Goal: Task Accomplishment & Management: Use online tool/utility

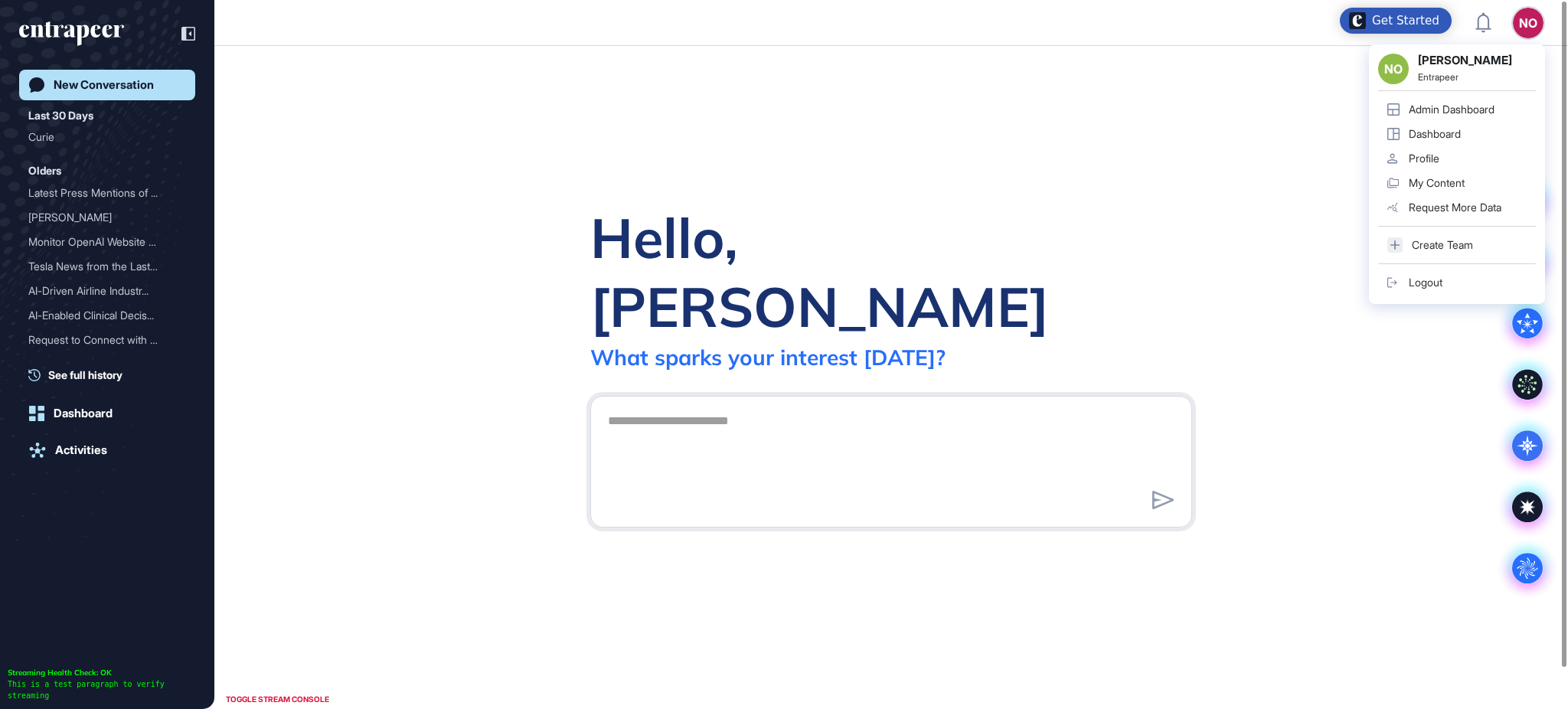
click at [1489, 106] on div "Admin Dashboard" at bounding box center [1451, 109] width 86 height 12
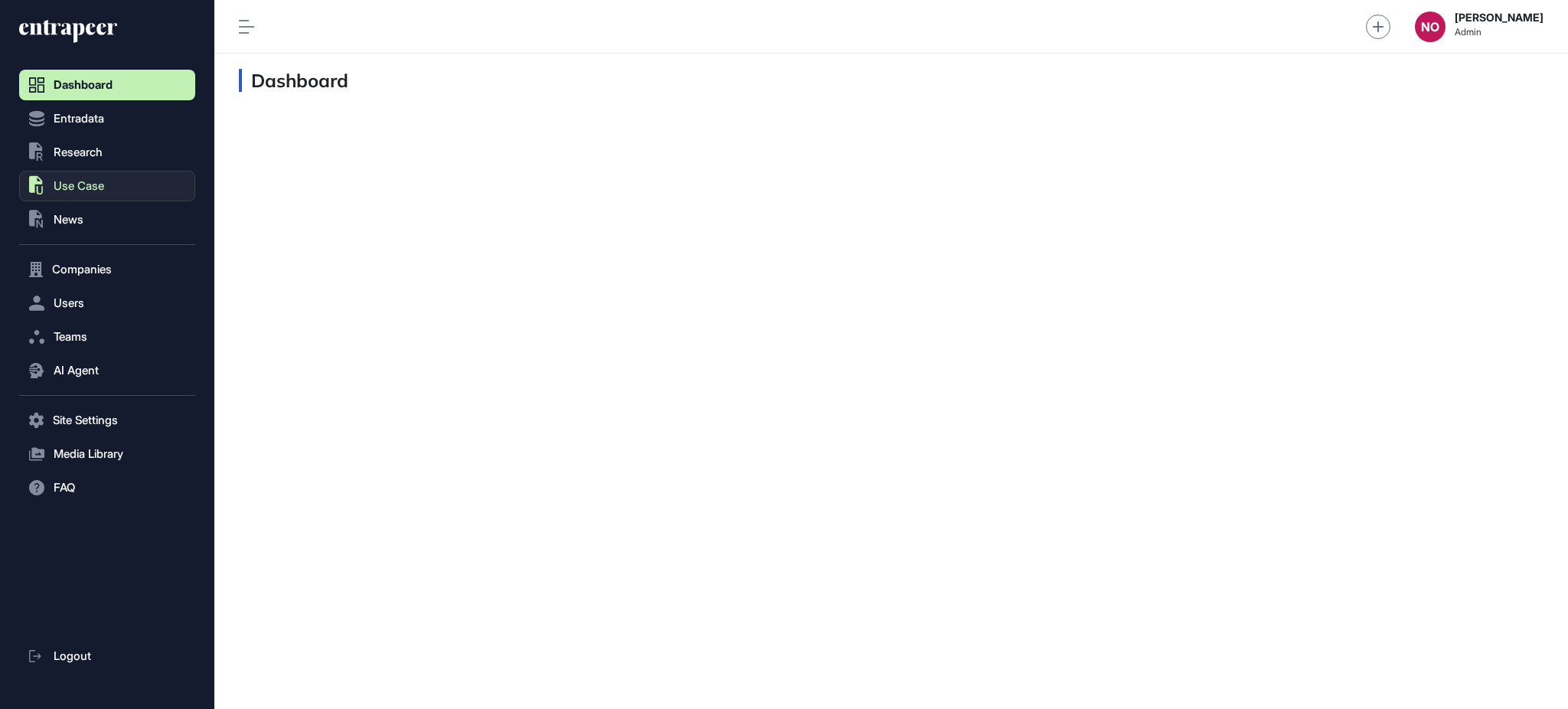
click at [140, 193] on button ".st0{fill:currentColor} Use Case" at bounding box center [106, 186] width 176 height 30
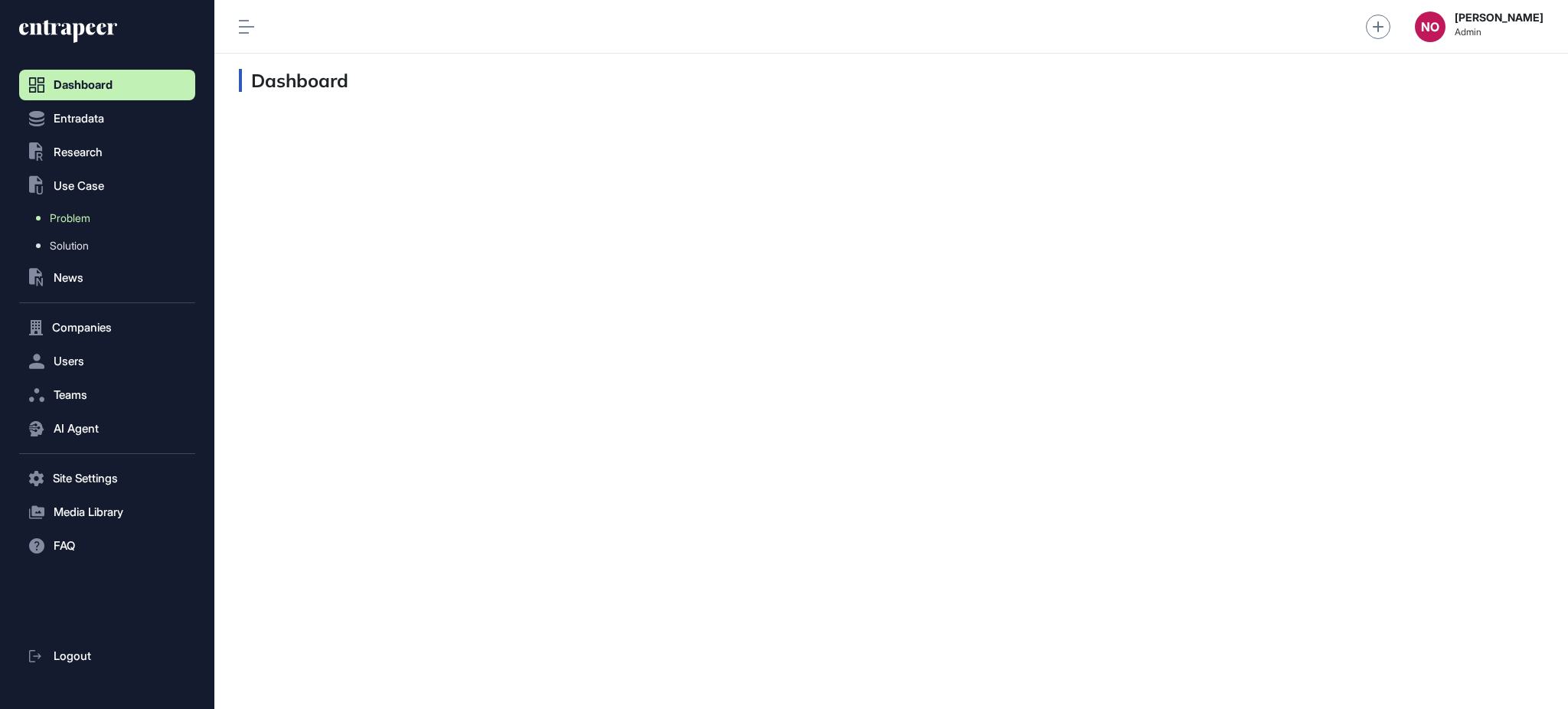
click at [101, 225] on link "Problem" at bounding box center [111, 218] width 168 height 28
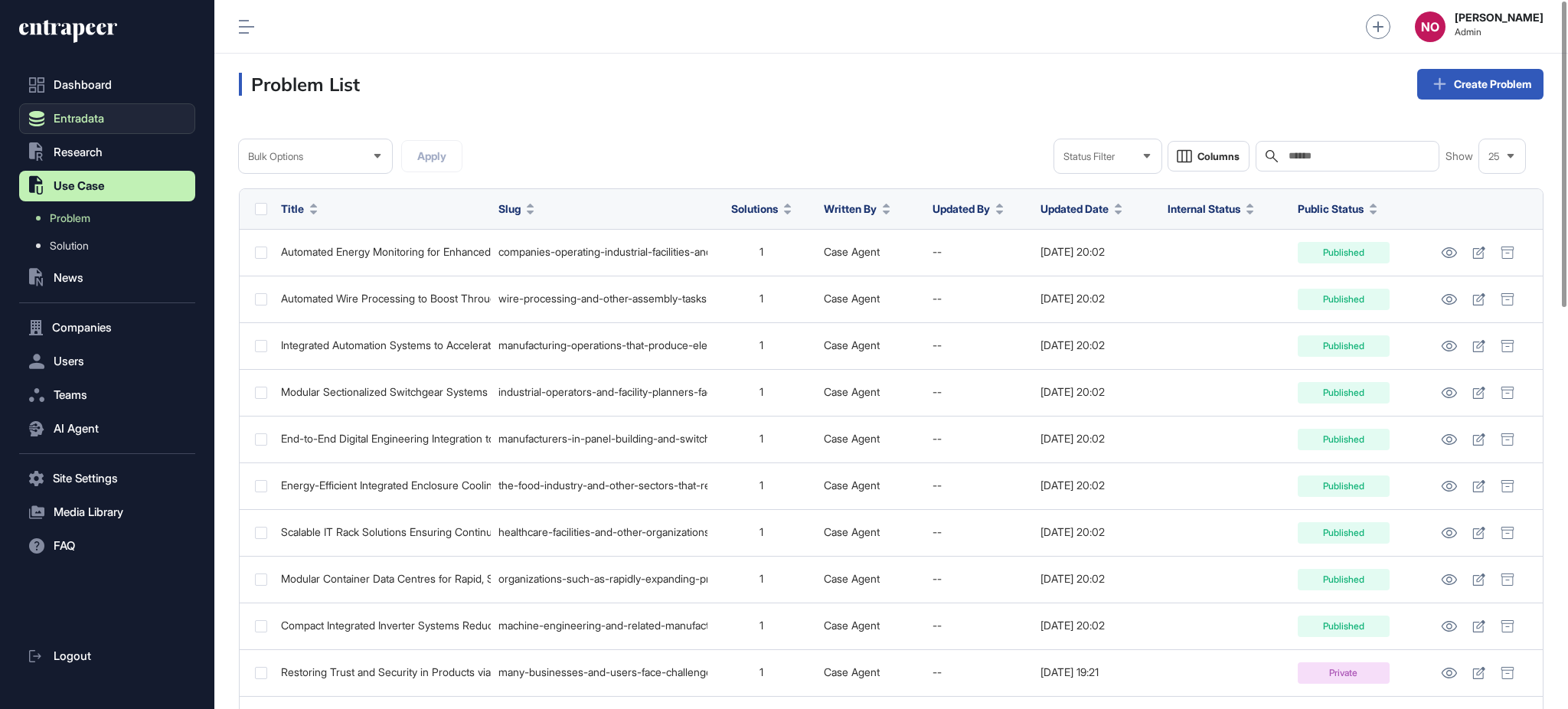
click at [123, 114] on button "Entradata" at bounding box center [106, 118] width 176 height 30
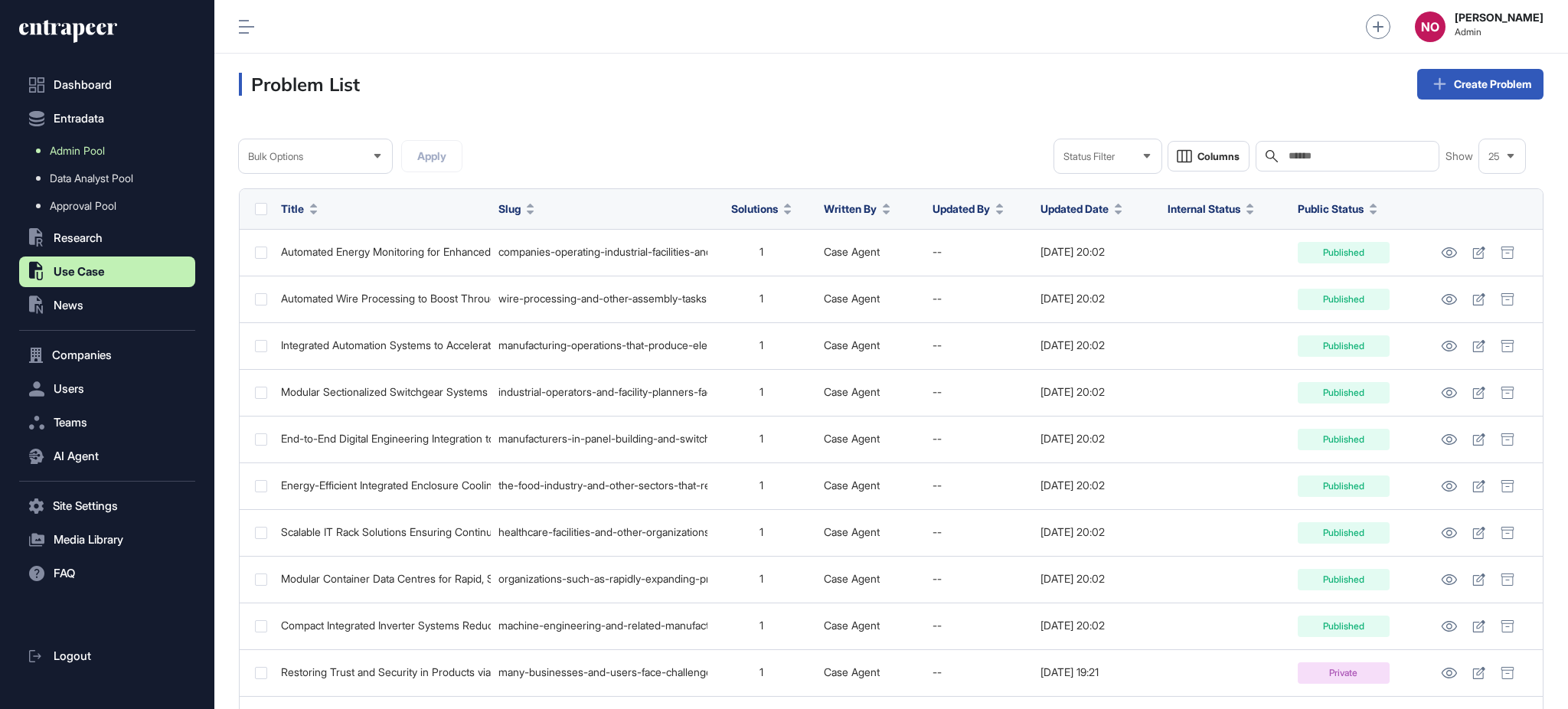
click at [116, 144] on link "Admin Pool" at bounding box center [111, 151] width 168 height 28
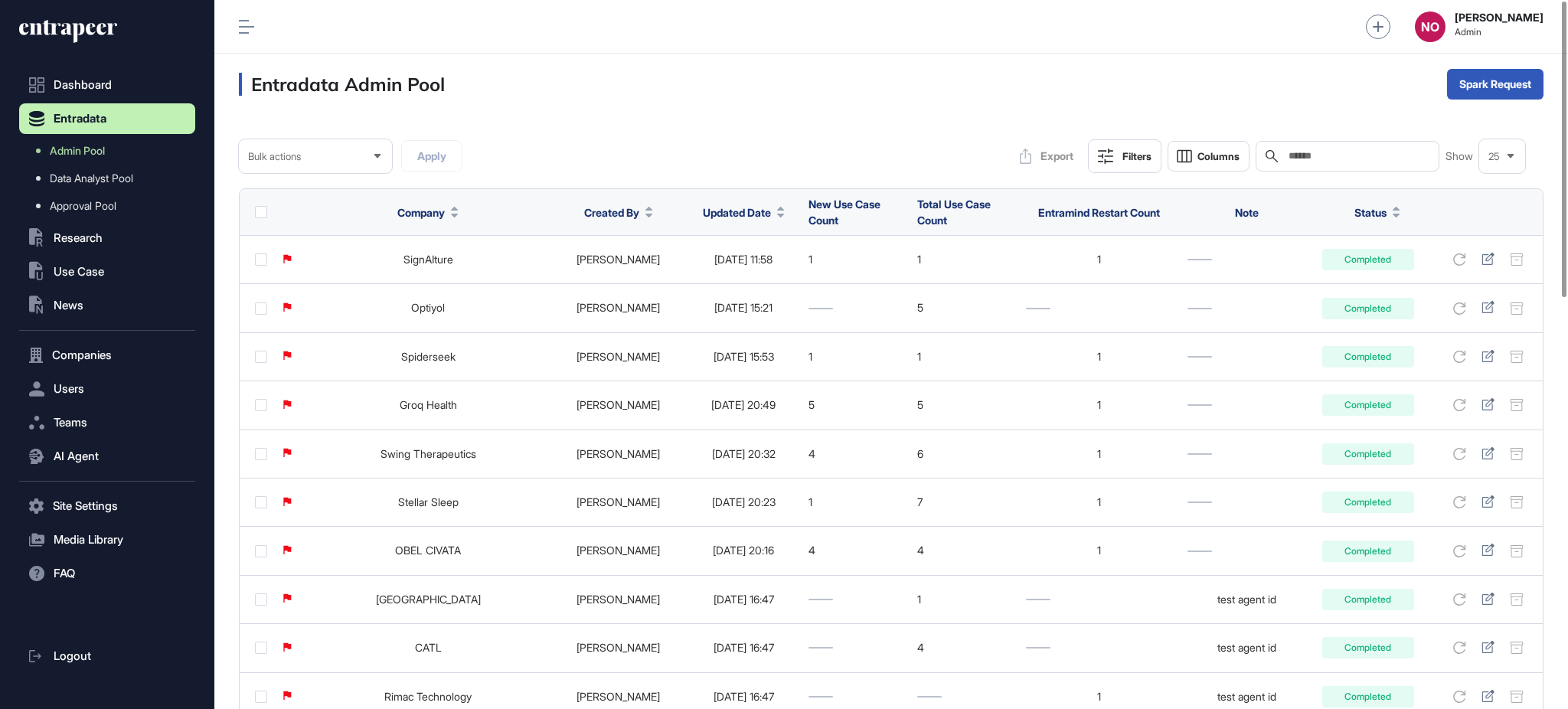
click at [752, 219] on button "Updated Date" at bounding box center [744, 213] width 82 height 16
click at [741, 271] on span "Sort Descending" at bounding box center [734, 277] width 61 height 13
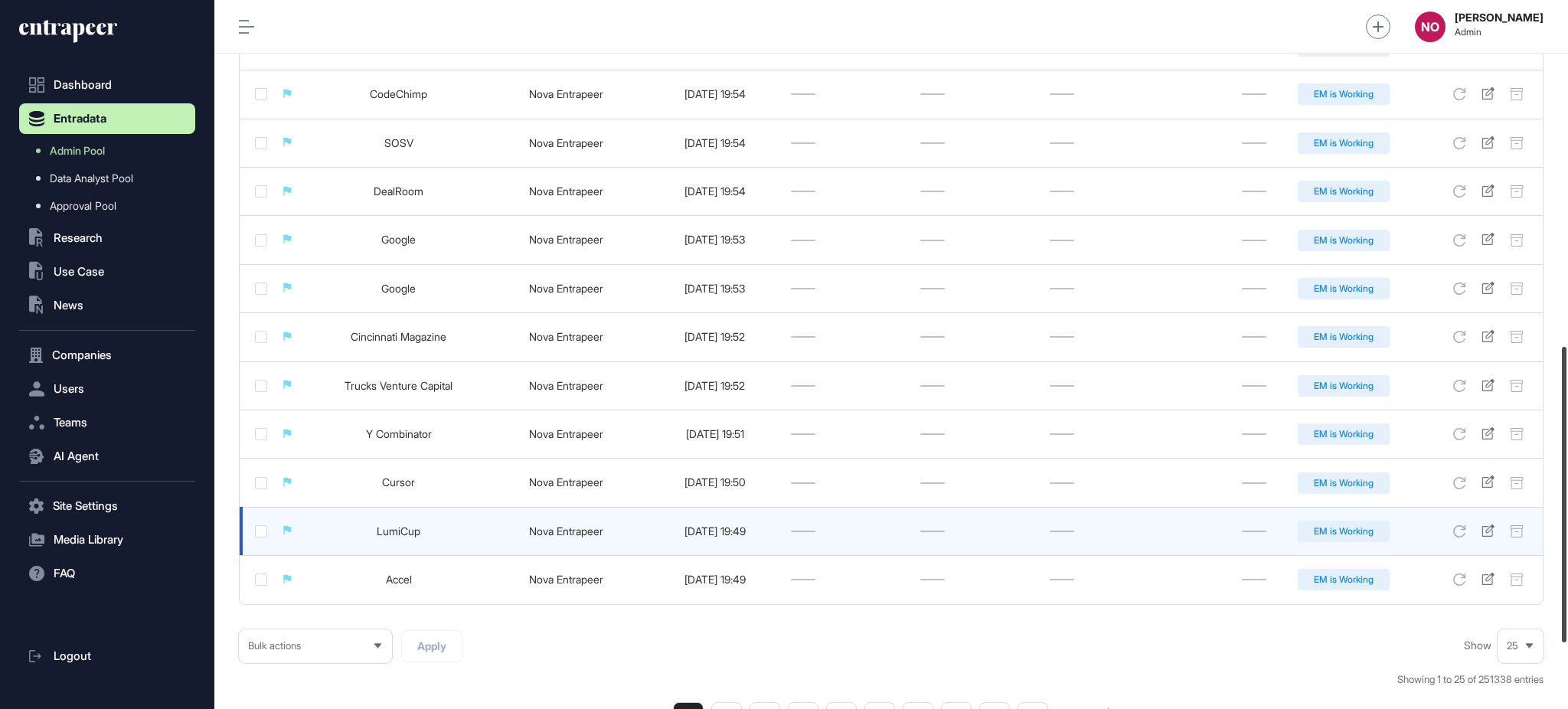
drag, startPoint x: 1563, startPoint y: 180, endPoint x: 1512, endPoint y: 536, distance: 359.6
click at [1524, 532] on div "Admin Dashboard Dashboard Profile My Content Request More Data NO Naciye Ozcan …" at bounding box center [891, 354] width 1354 height 709
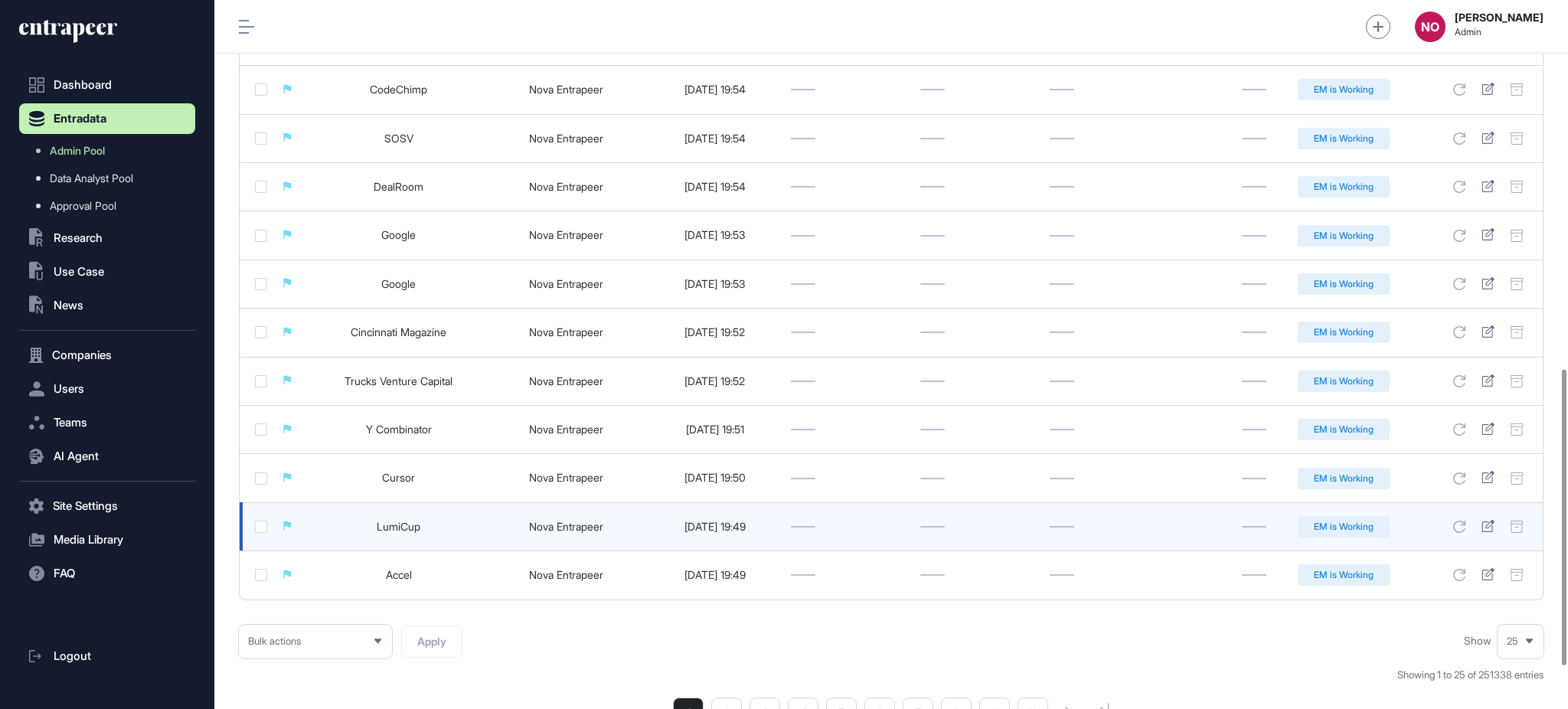
scroll to position [987, 0]
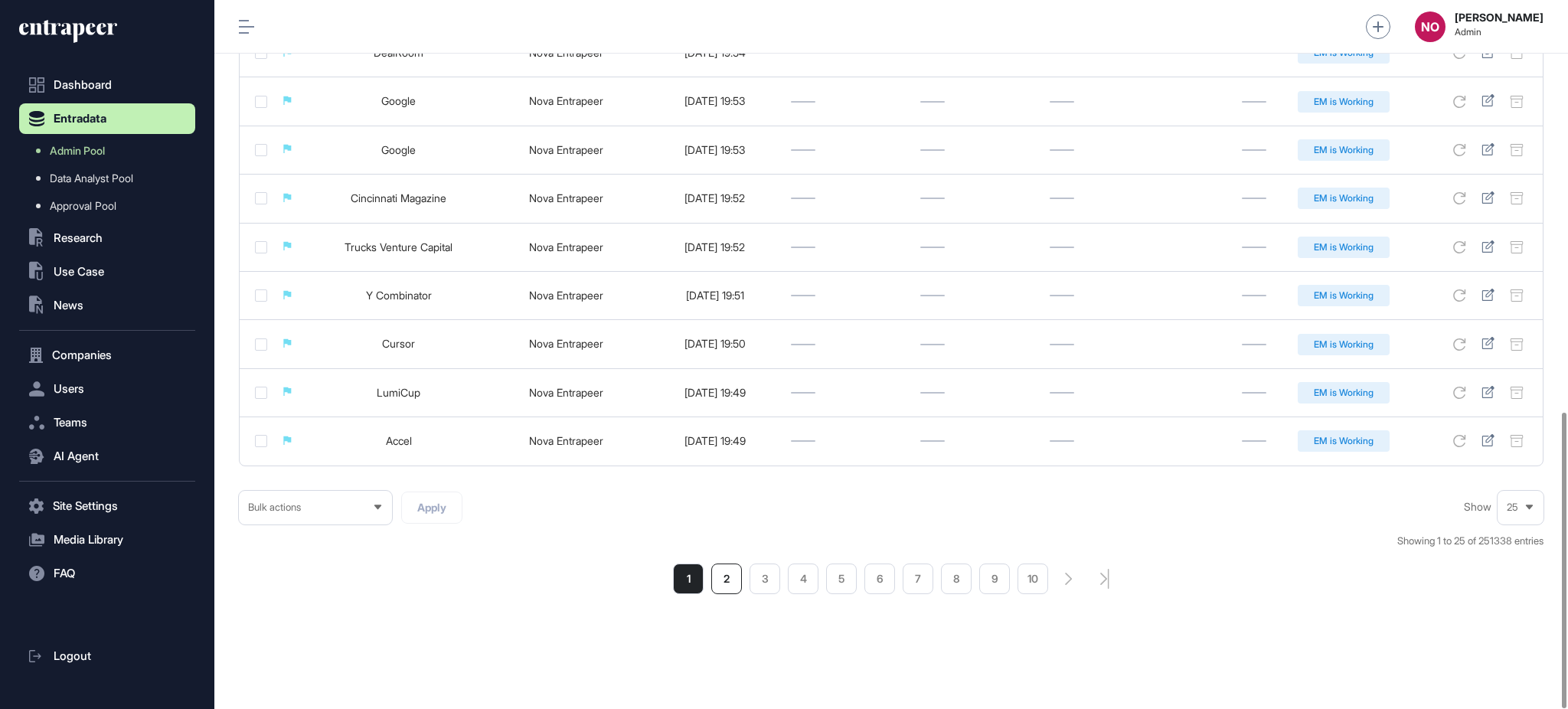
click at [737, 580] on li "2" at bounding box center [726, 578] width 30 height 30
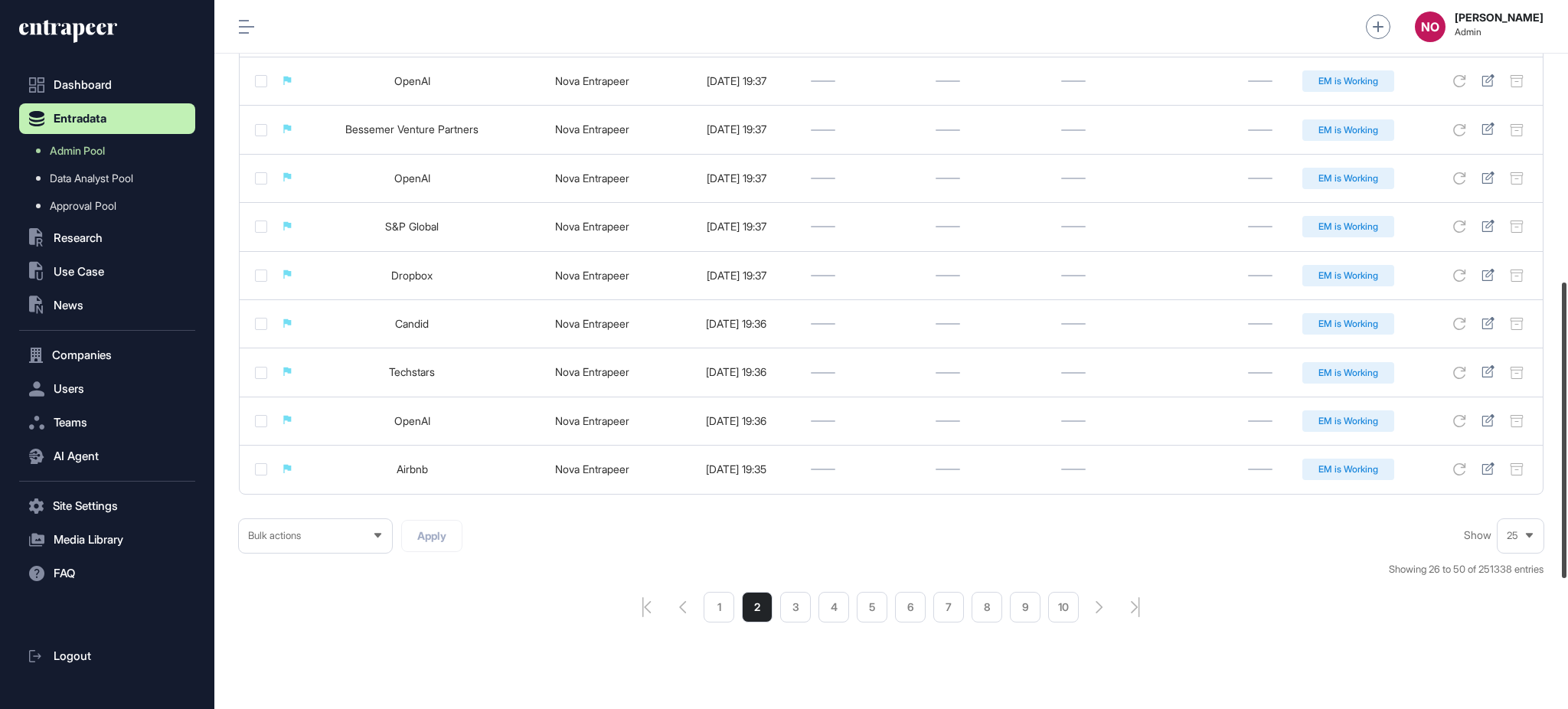
scroll to position [987, 0]
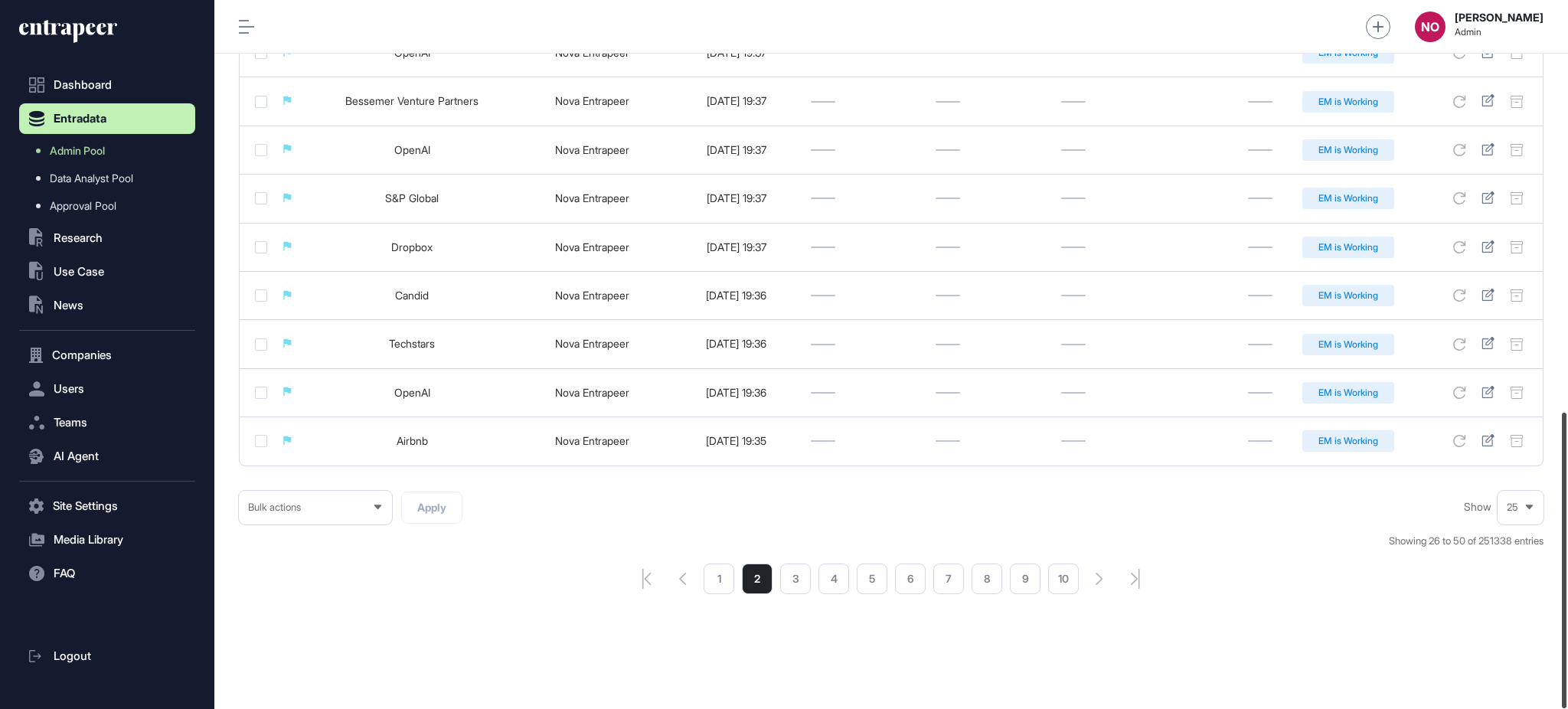
drag, startPoint x: 1566, startPoint y: 71, endPoint x: 1557, endPoint y: 594, distance: 523.1
click at [1561, 594] on div at bounding box center [1564, 560] width 5 height 295
click at [796, 582] on li "3" at bounding box center [795, 578] width 30 height 30
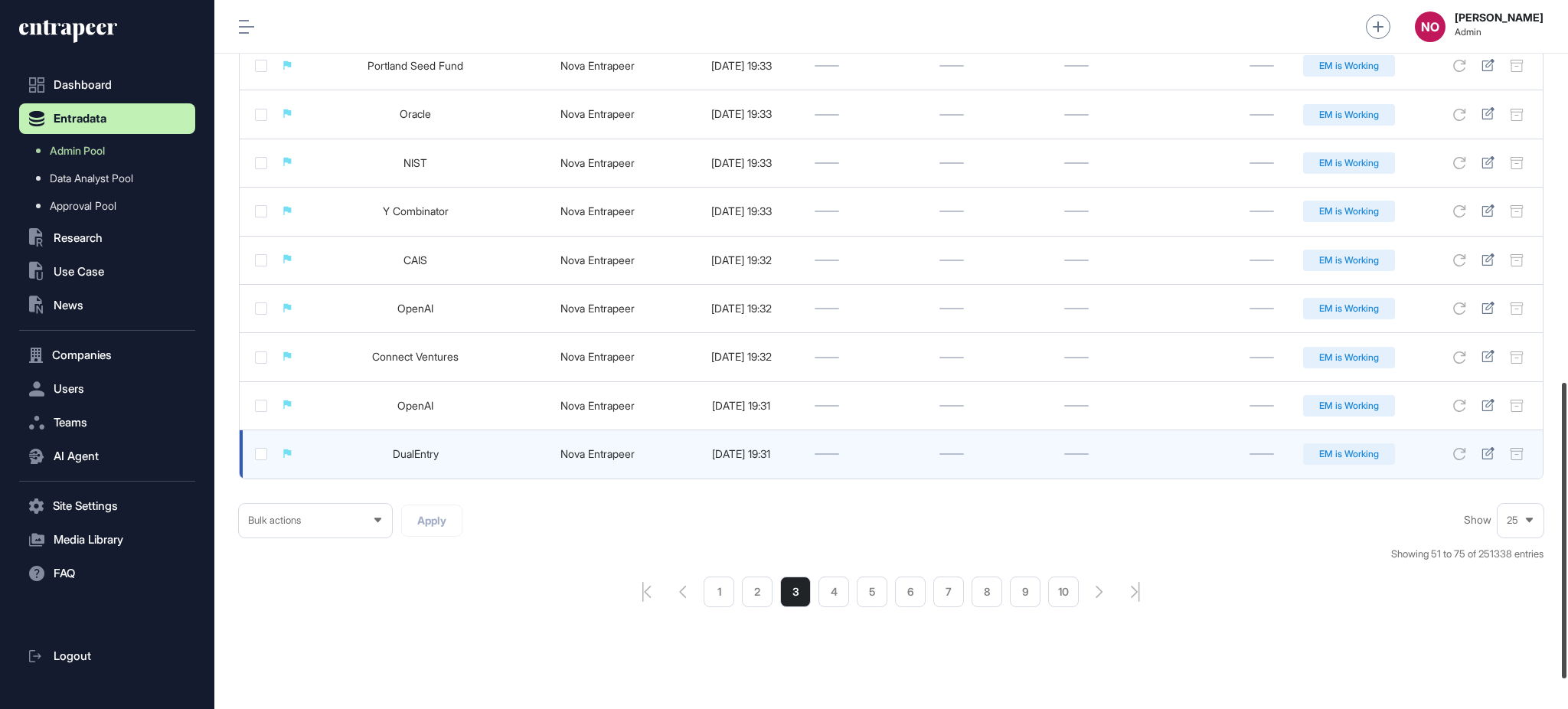
drag, startPoint x: 1563, startPoint y: 80, endPoint x: 1511, endPoint y: 478, distance: 401.4
click at [1515, 476] on div "Admin Dashboard Dashboard Profile My Content Request More Data NO Naciye Ozcan …" at bounding box center [891, 354] width 1354 height 709
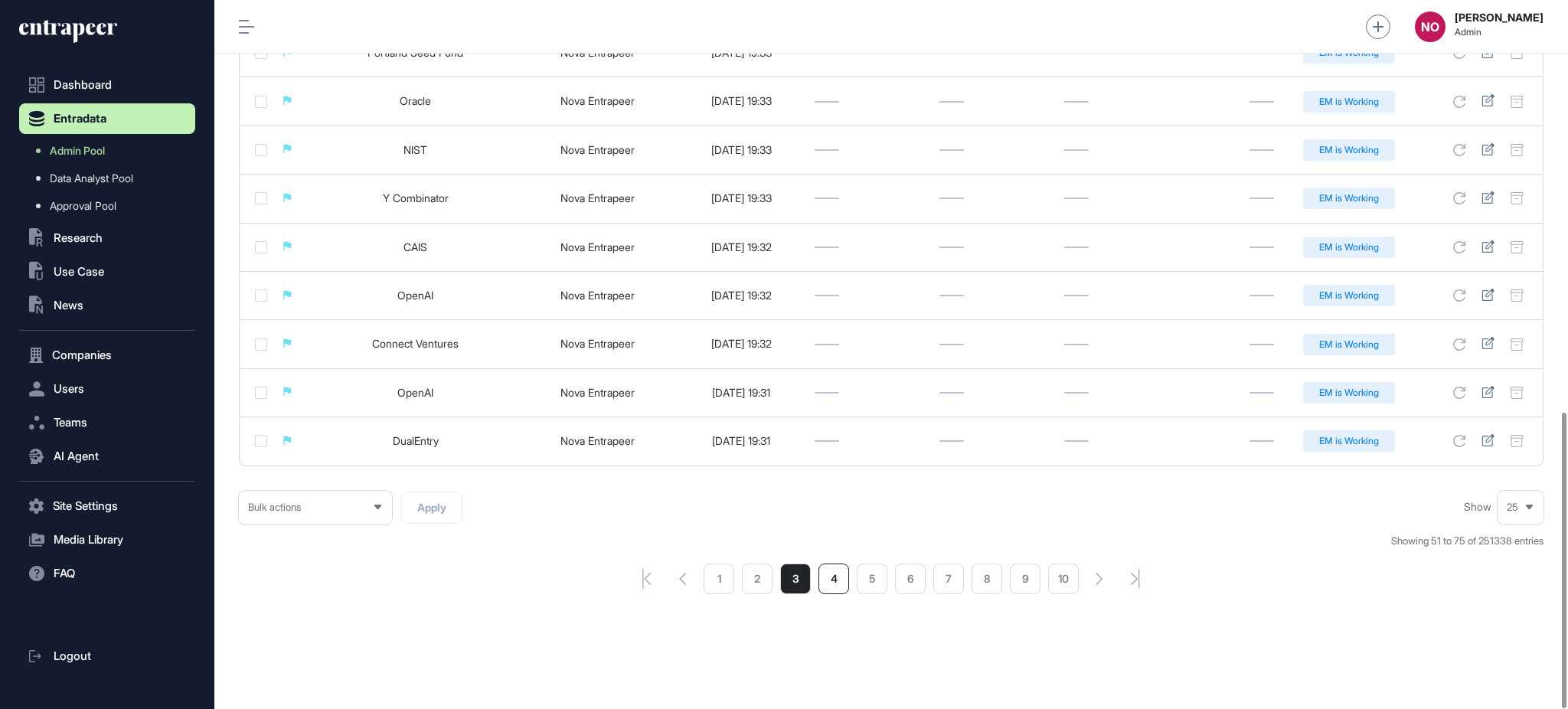
click at [839, 573] on li "4" at bounding box center [833, 578] width 30 height 30
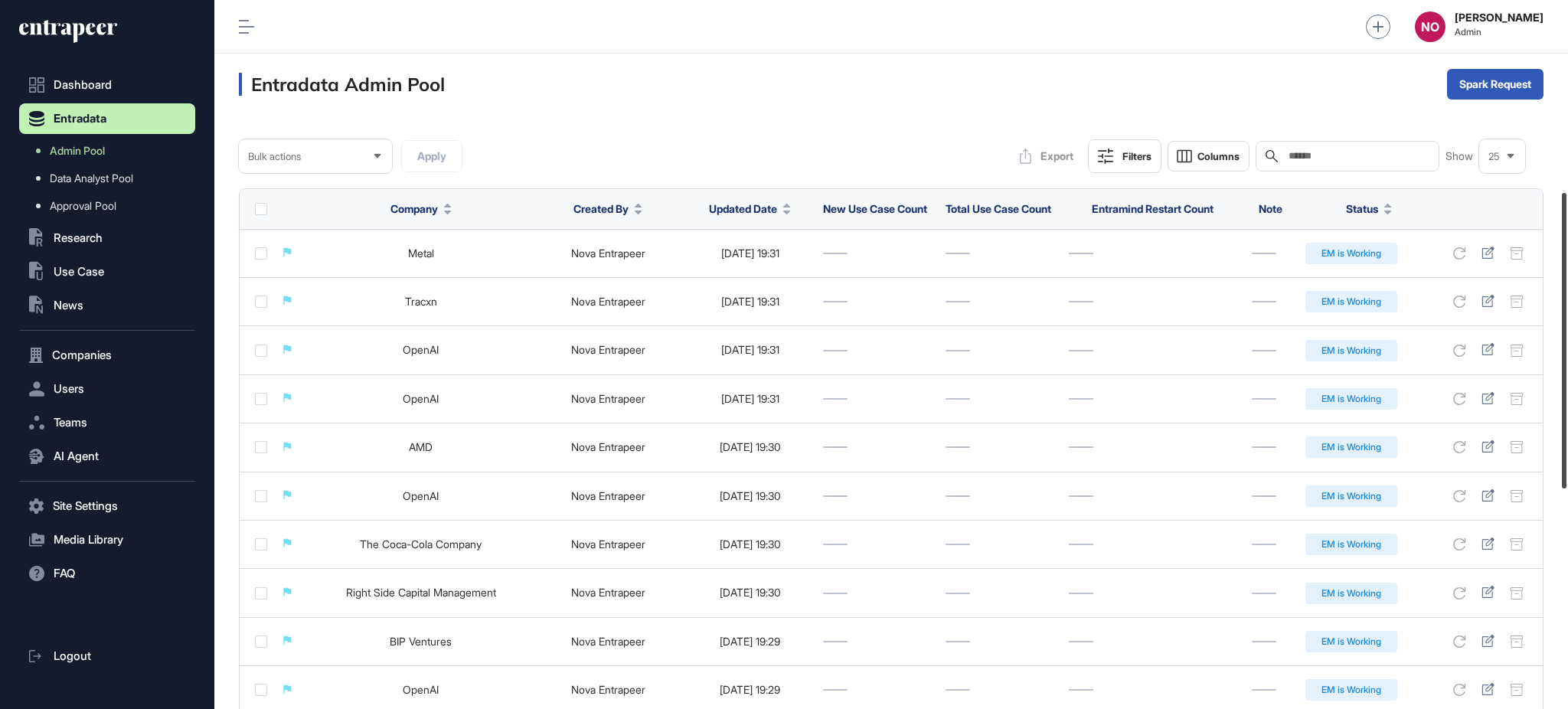
scroll to position [987, 0]
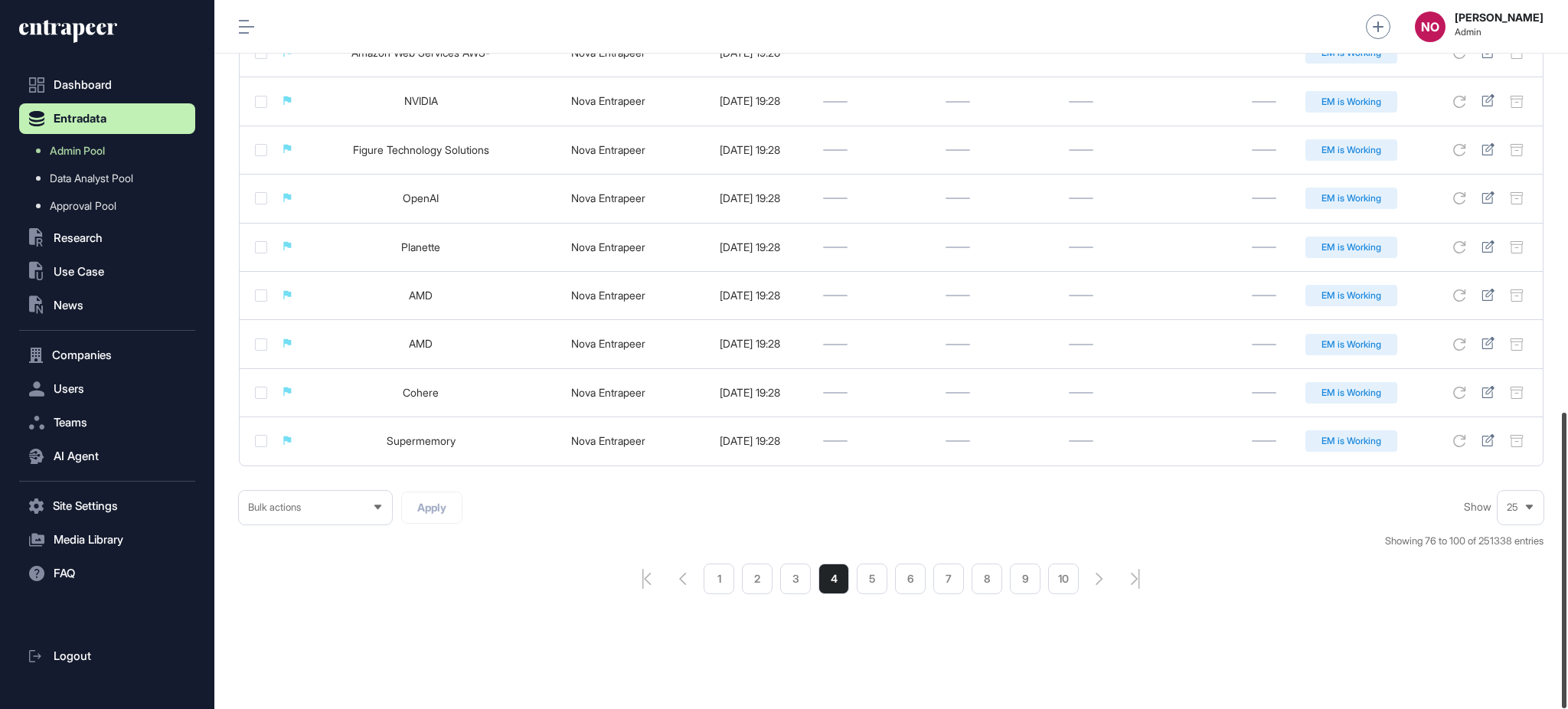
drag, startPoint x: 1566, startPoint y: 100, endPoint x: 1398, endPoint y: 568, distance: 497.2
click at [1531, 554] on div "Admin Dashboard Dashboard Profile My Content Request More Data NO Naciye Ozcan …" at bounding box center [891, 354] width 1354 height 709
click at [874, 589] on li "5" at bounding box center [871, 578] width 30 height 30
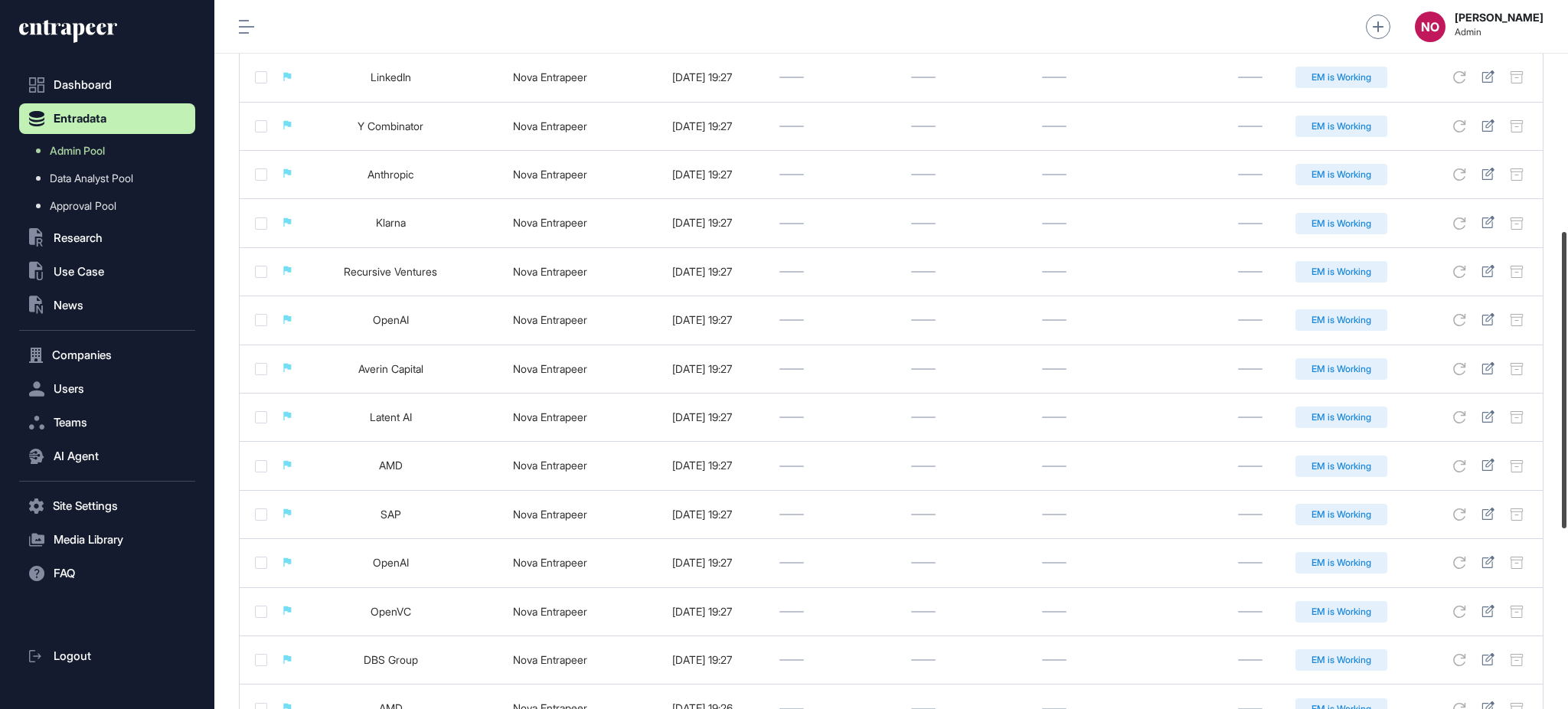
scroll to position [980, 0]
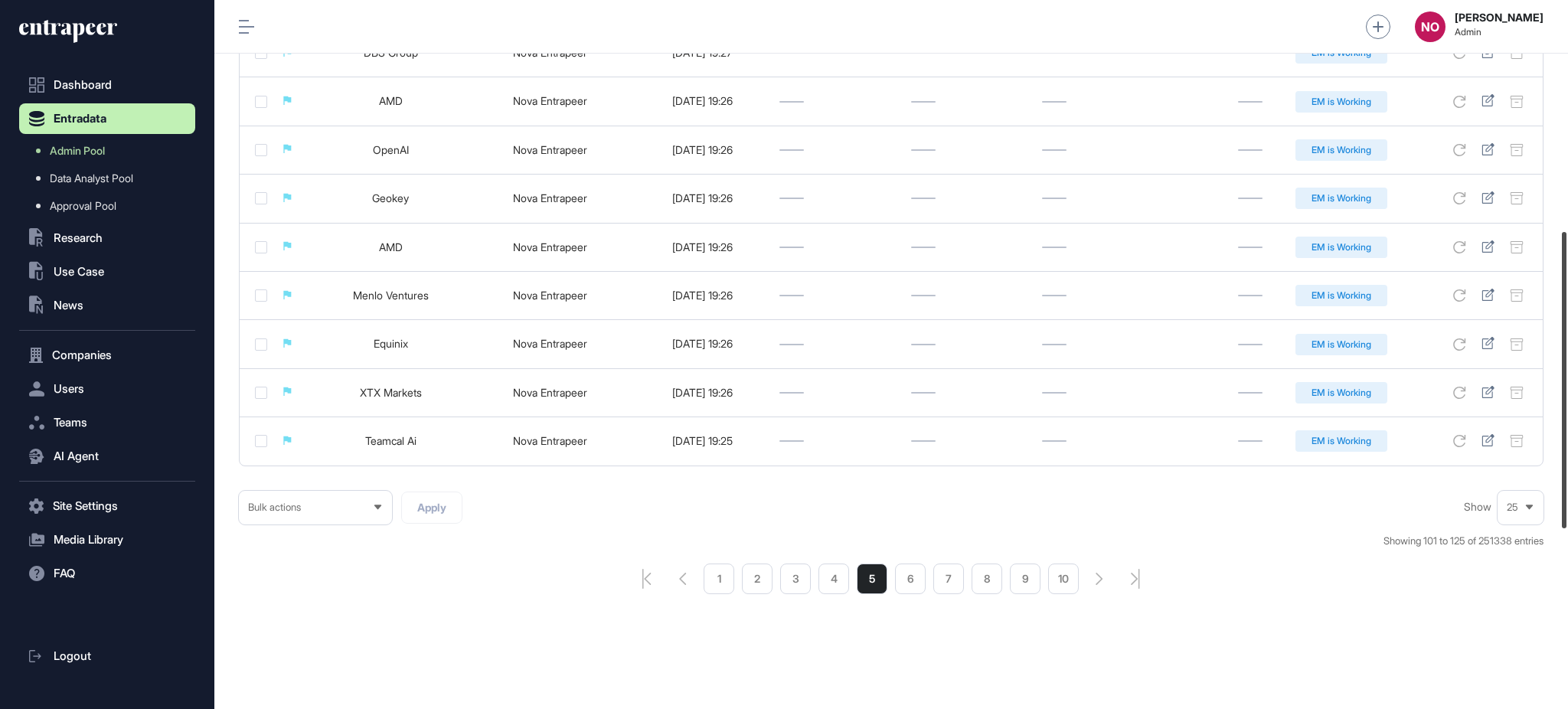
drag, startPoint x: 1561, startPoint y: 140, endPoint x: 1516, endPoint y: 584, distance: 446.3
click at [1516, 584] on div "Admin Dashboard Dashboard Profile My Content Request More Data NO Naciye Ozcan …" at bounding box center [891, 354] width 1354 height 709
click at [919, 592] on li "6" at bounding box center [910, 578] width 30 height 30
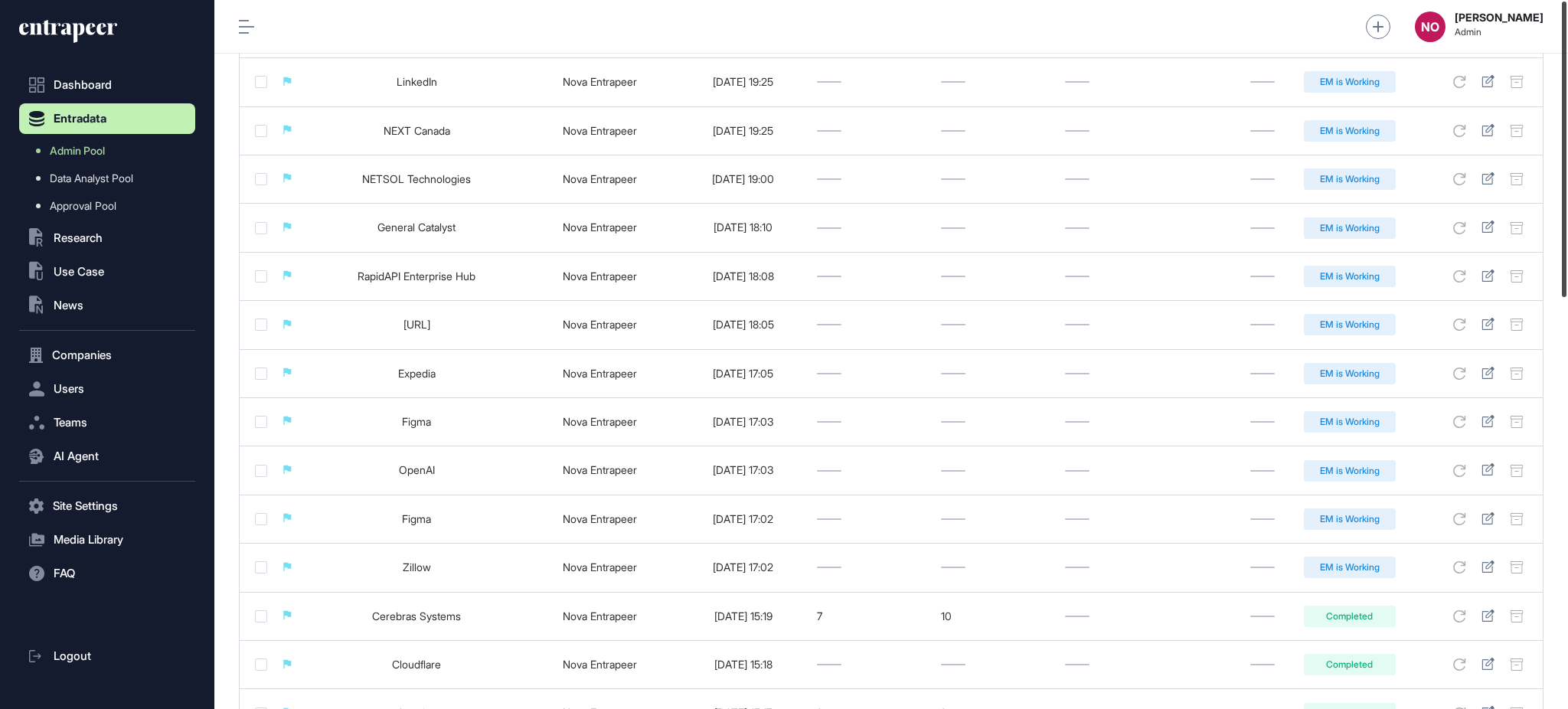
scroll to position [987, 0]
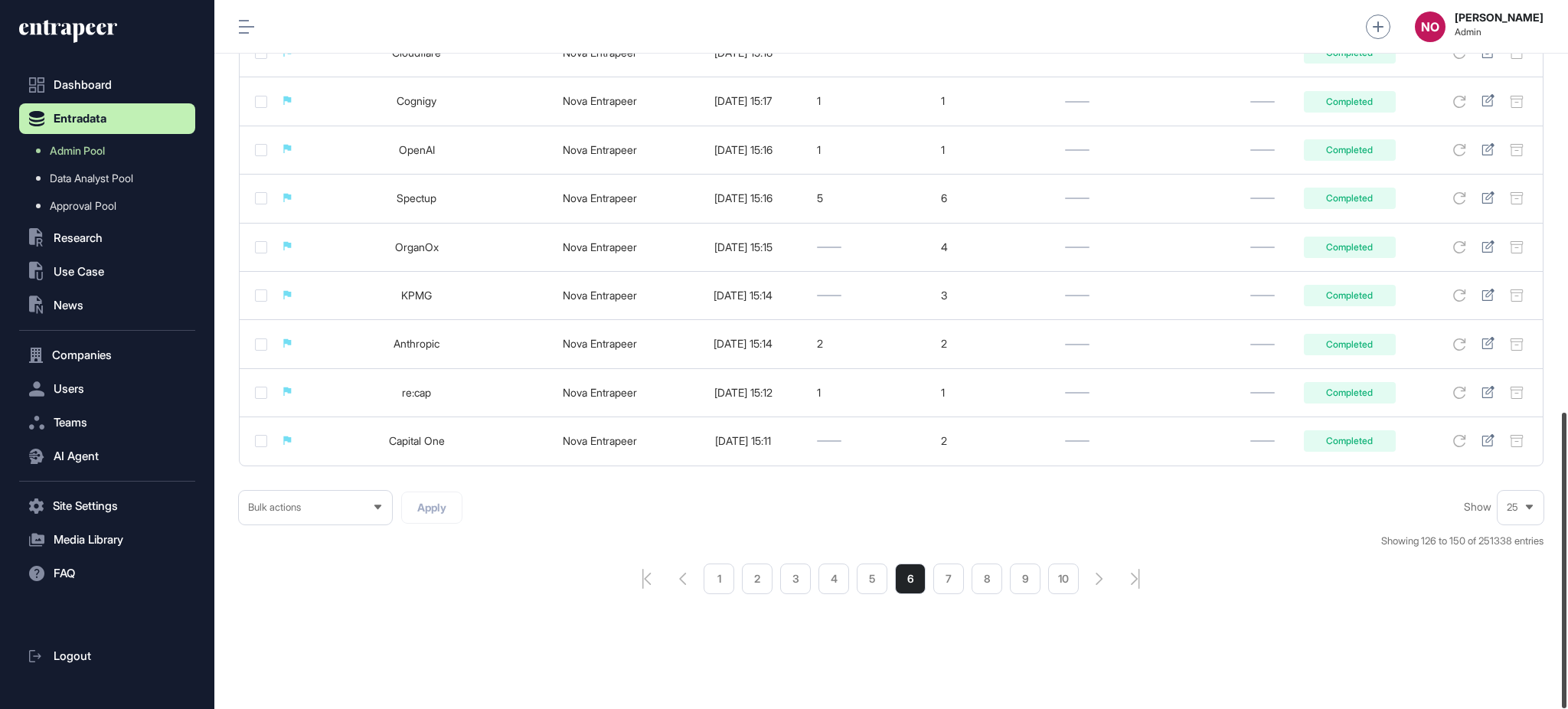
drag, startPoint x: 1563, startPoint y: 130, endPoint x: 1485, endPoint y: 604, distance: 480.4
click at [1498, 598] on div "Admin Dashboard Dashboard Profile My Content Request More Data NO Naciye Ozcan …" at bounding box center [891, 354] width 1354 height 709
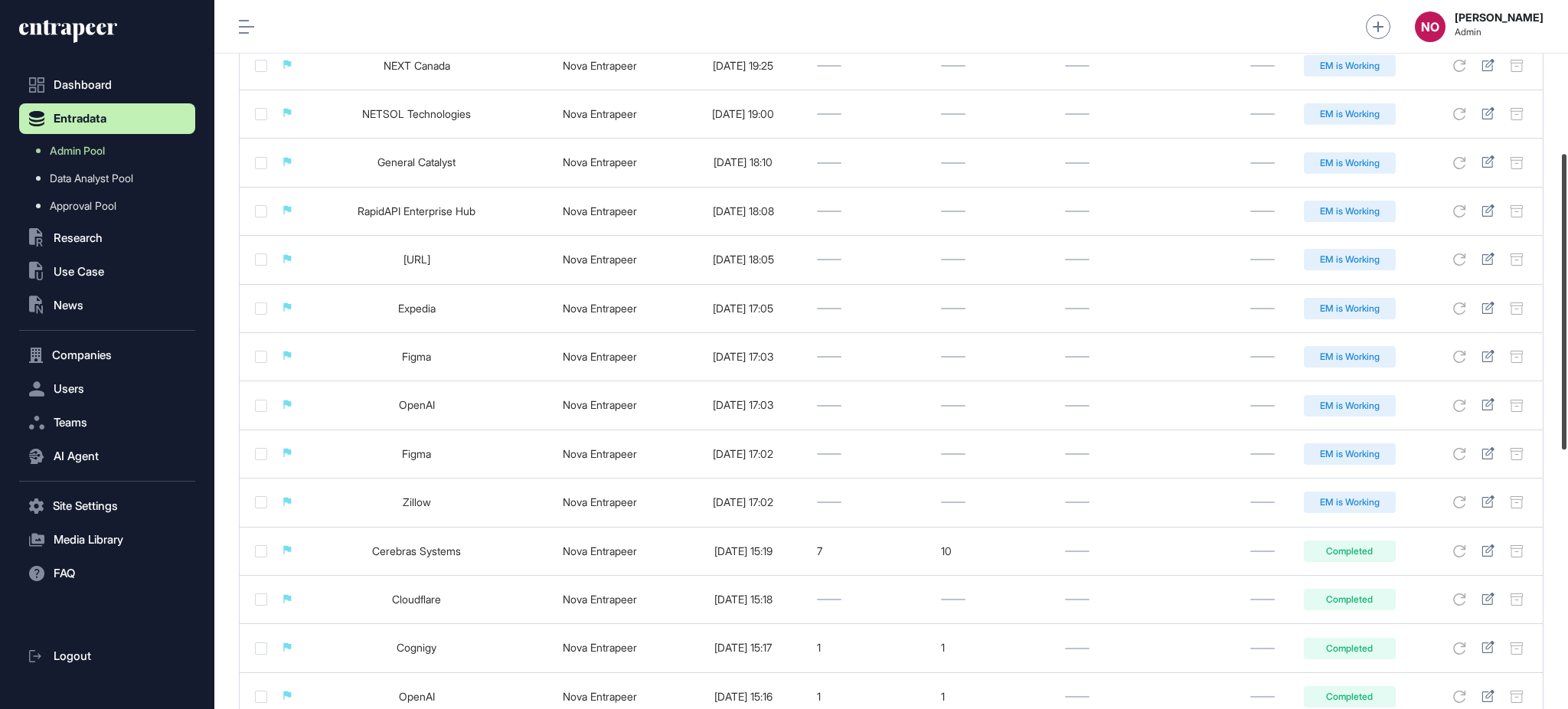
scroll to position [359, 0]
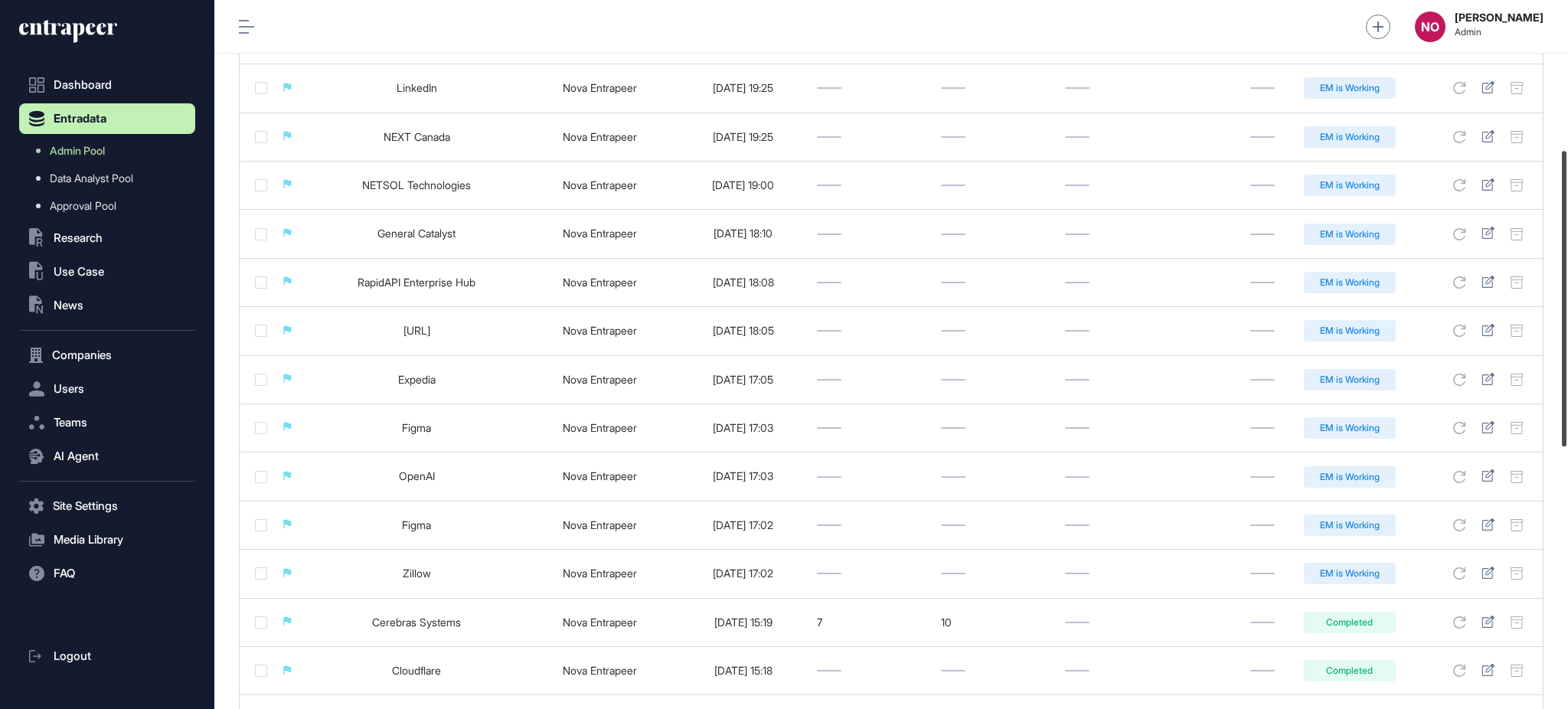
drag, startPoint x: 1566, startPoint y: 464, endPoint x: 1561, endPoint y: 283, distance: 181.1
click at [1561, 283] on div at bounding box center [1564, 298] width 5 height 295
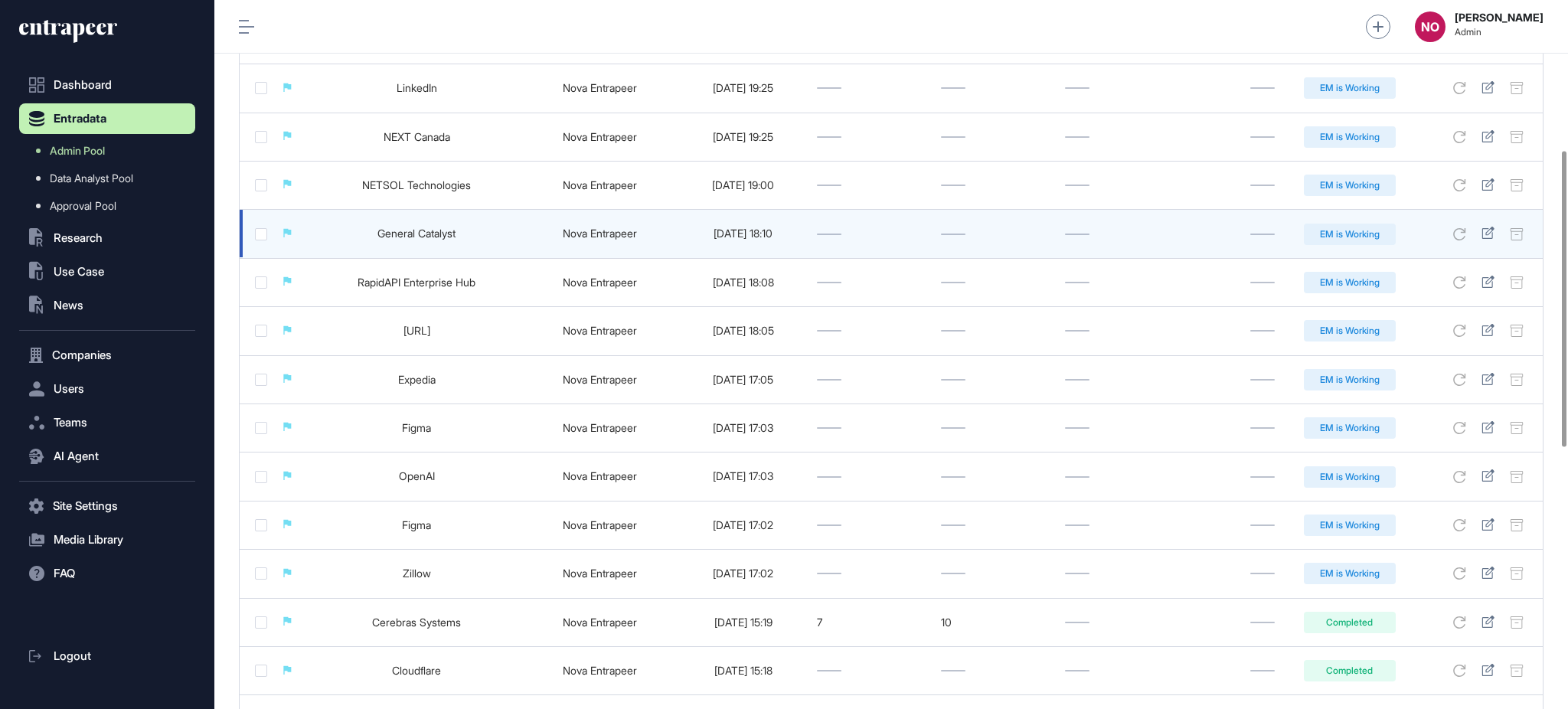
scroll to position [0, 0]
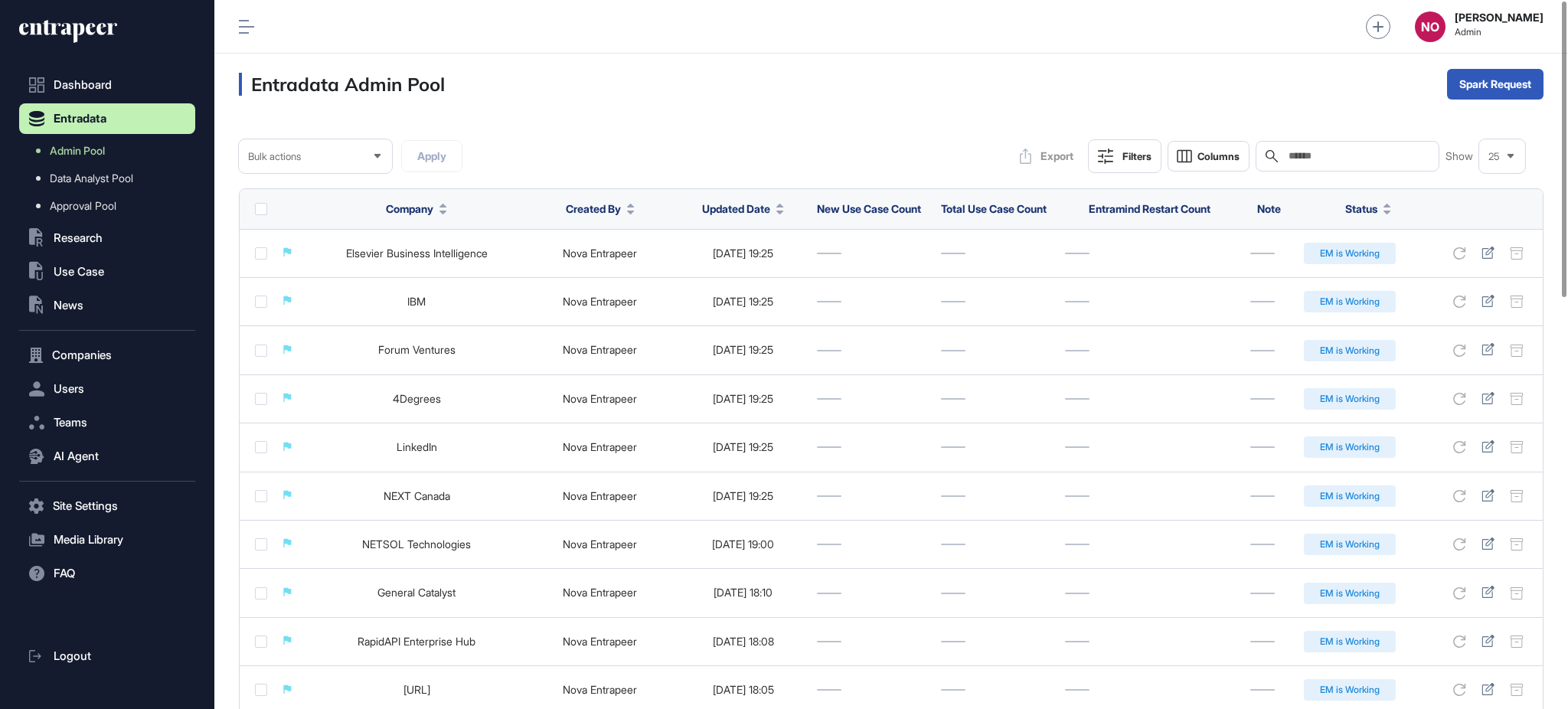
click at [1108, 159] on icon at bounding box center [1105, 156] width 16 height 16
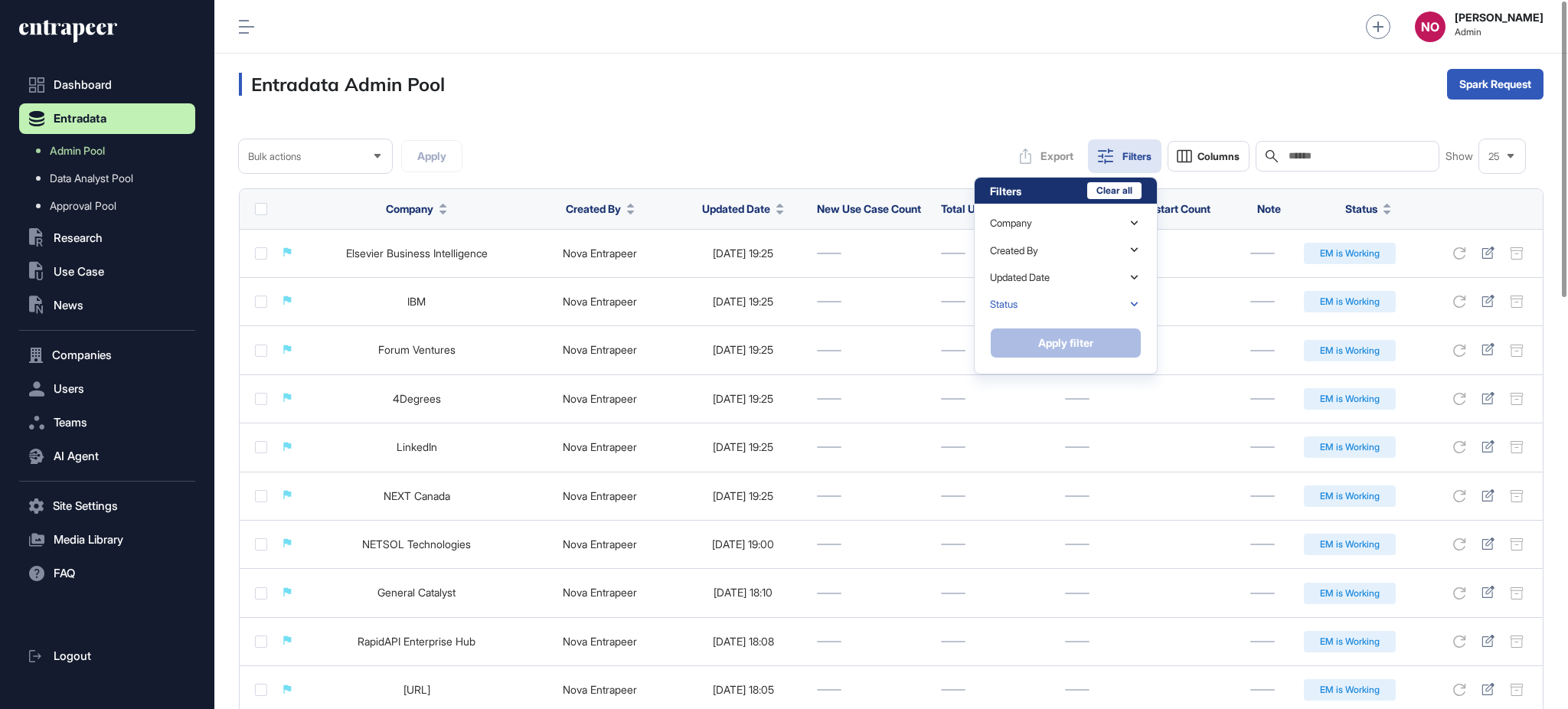
click at [1048, 307] on div "Status" at bounding box center [1065, 304] width 151 height 27
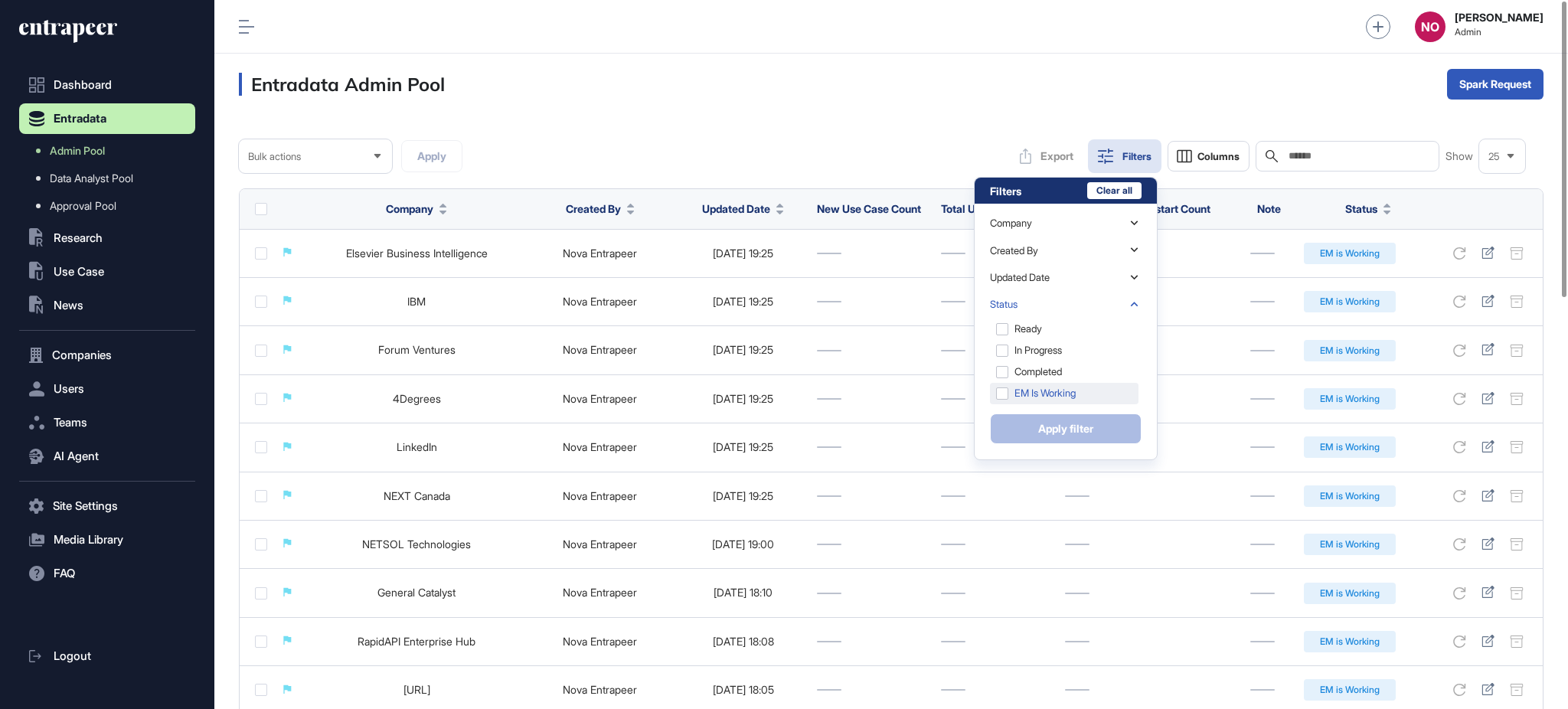
click at [1061, 388] on div "EM is Working" at bounding box center [1064, 393] width 149 height 21
click at [1064, 424] on button "Apply filter" at bounding box center [1065, 429] width 151 height 30
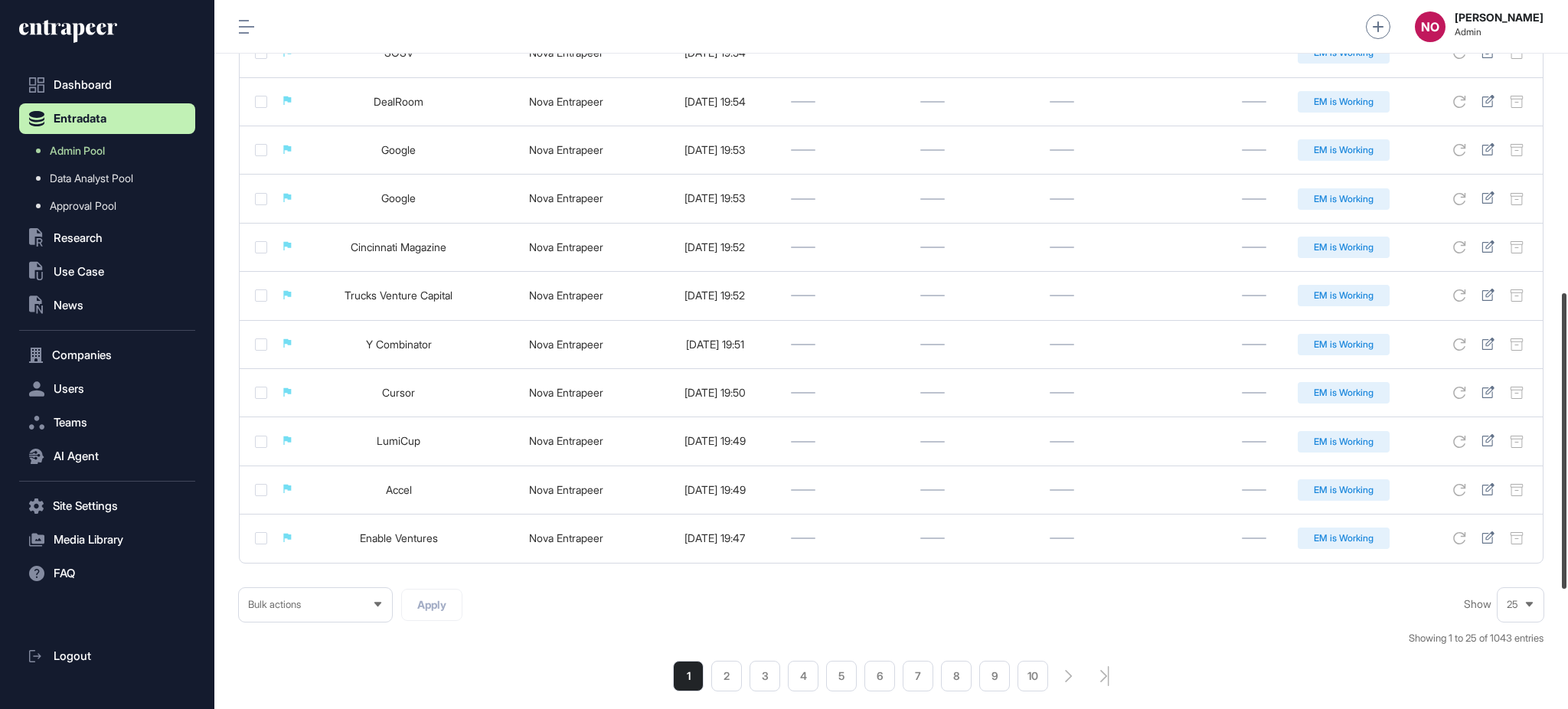
scroll to position [987, 0]
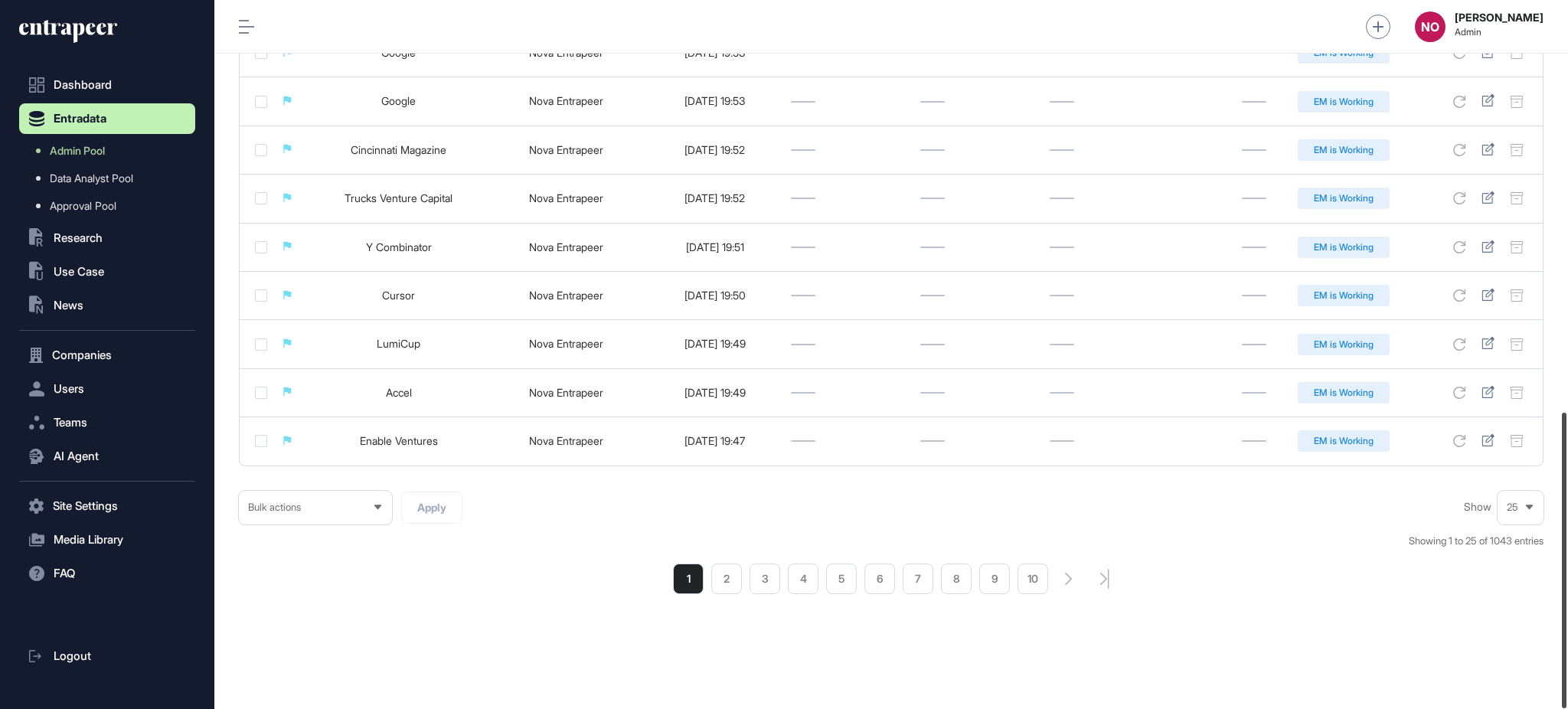
drag, startPoint x: 1566, startPoint y: 184, endPoint x: 1566, endPoint y: 707, distance: 523.0
click at [1566, 707] on div at bounding box center [1564, 560] width 5 height 295
click at [886, 579] on li "6" at bounding box center [879, 578] width 30 height 30
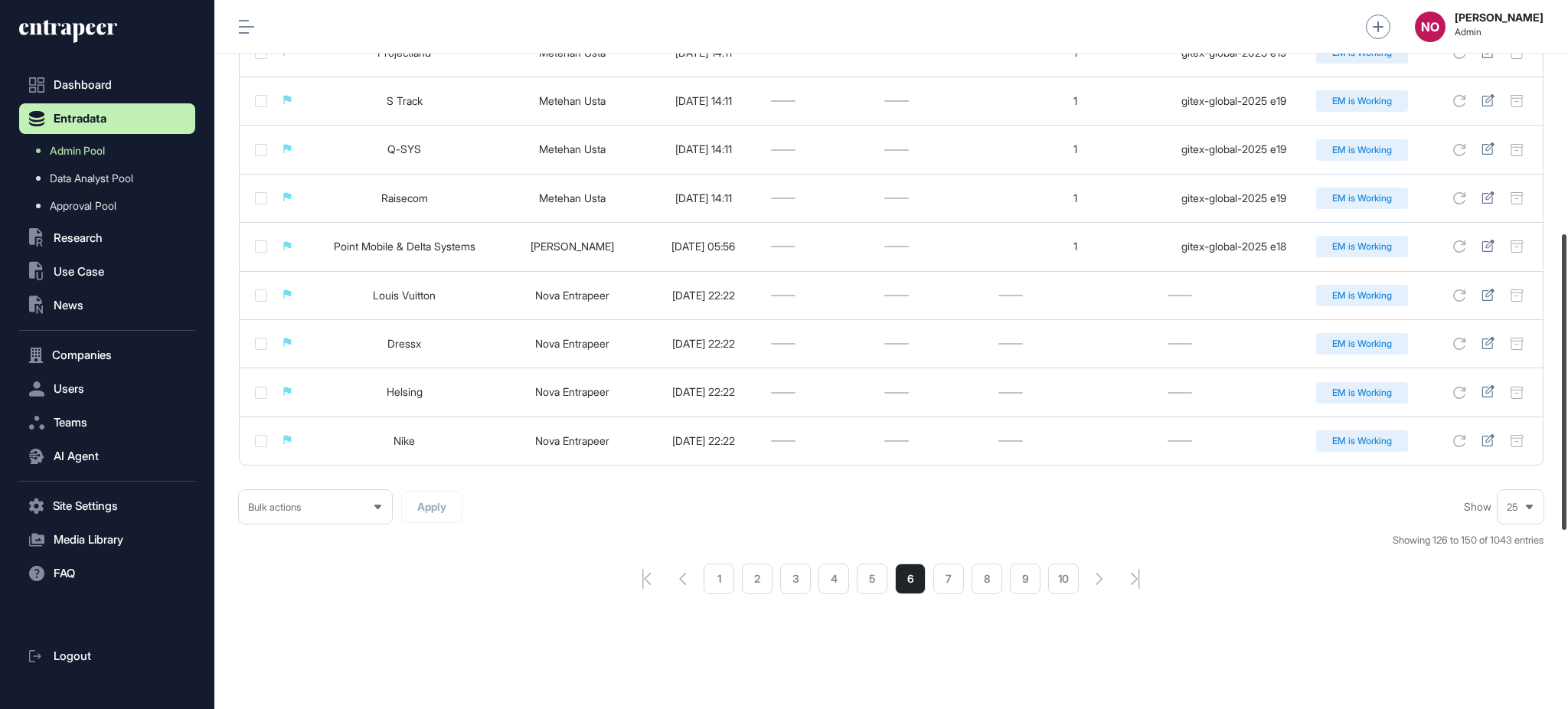
scroll to position [557, 0]
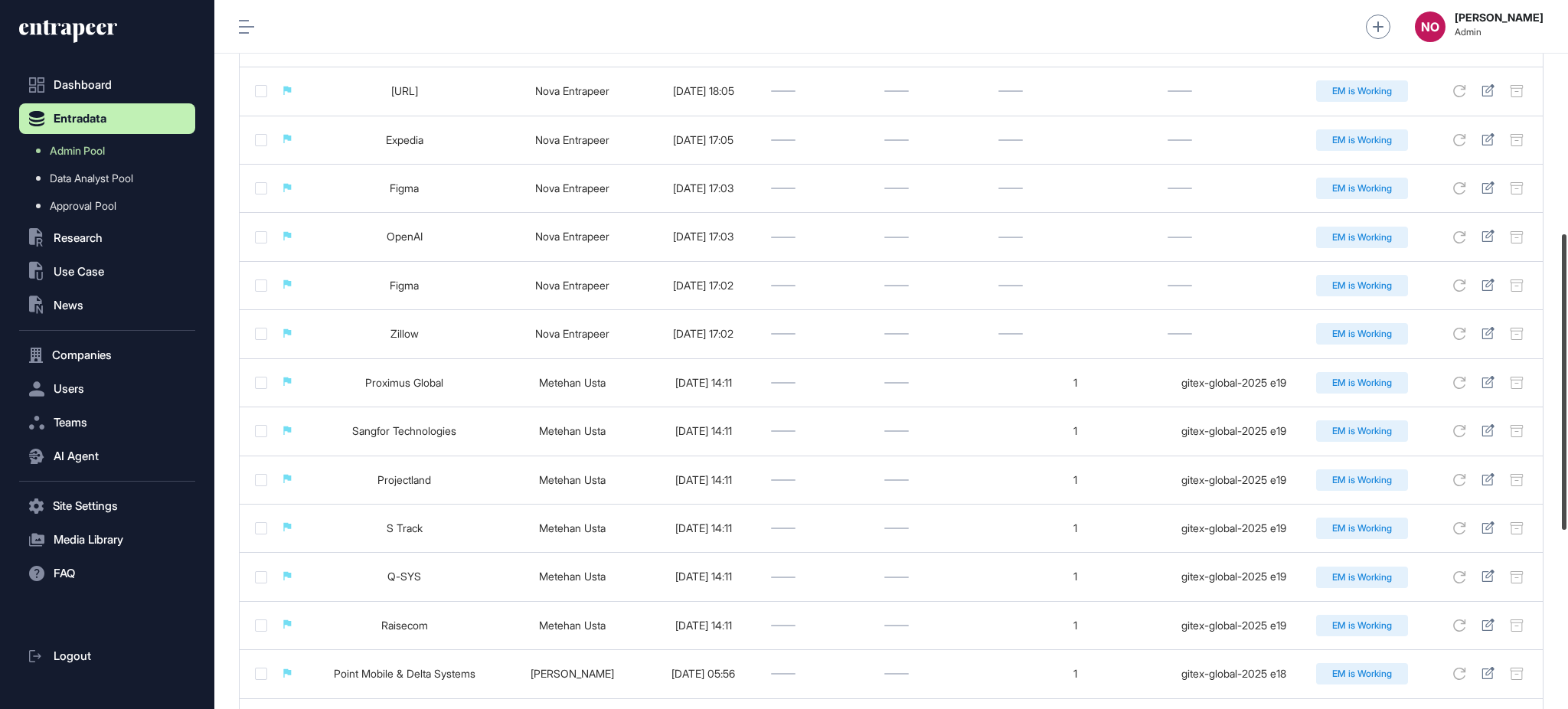
drag, startPoint x: 1566, startPoint y: 220, endPoint x: 1566, endPoint y: 451, distance: 231.0
click at [1566, 451] on div at bounding box center [1564, 382] width 5 height 295
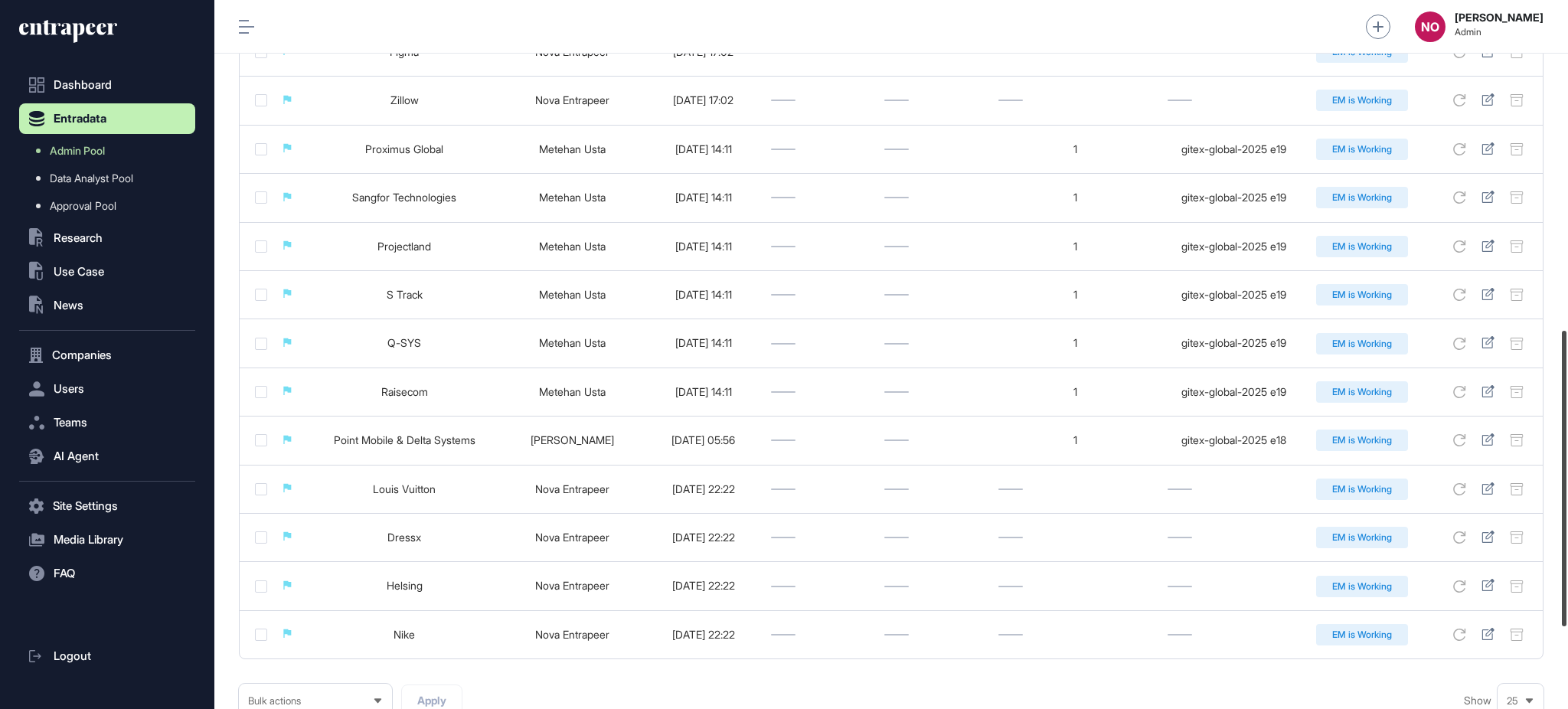
scroll to position [753, 0]
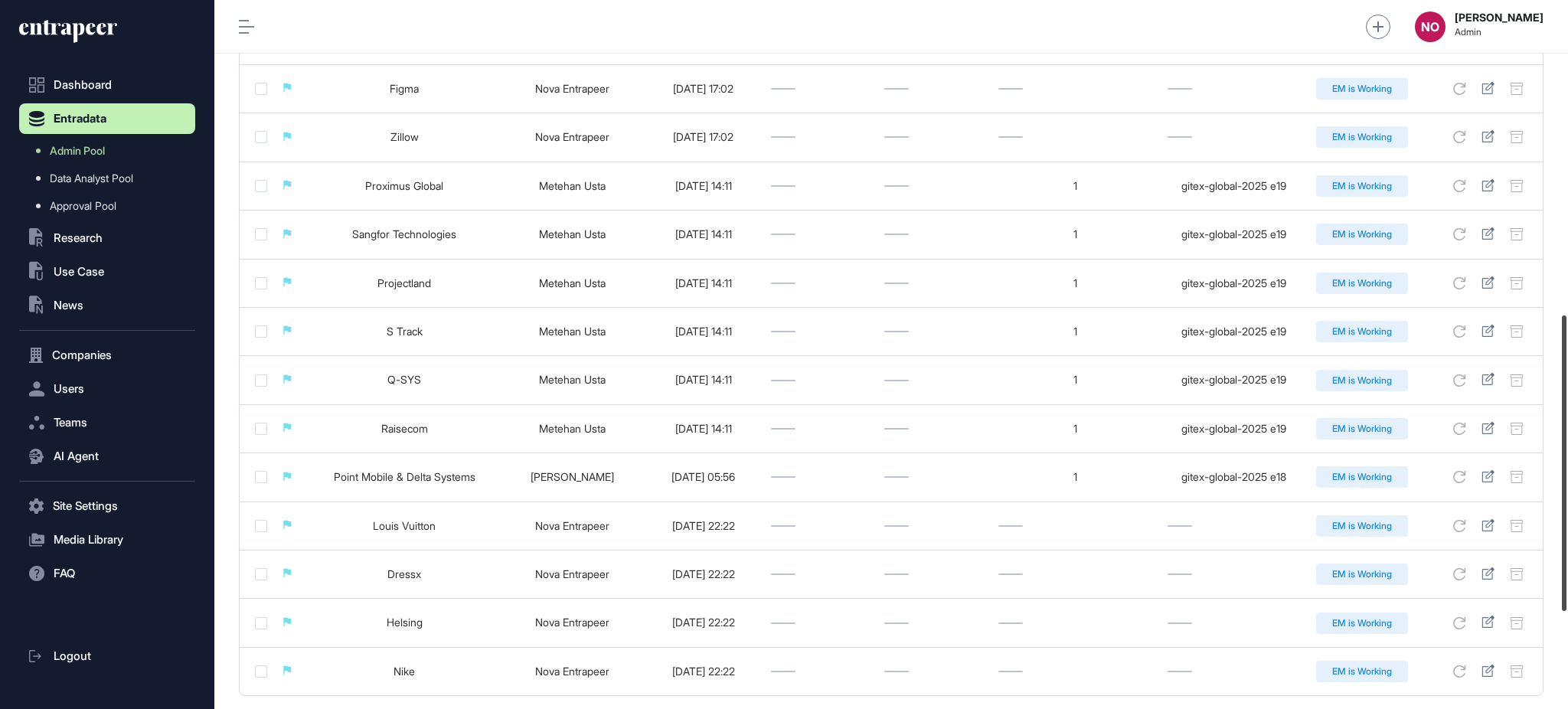
drag, startPoint x: 1566, startPoint y: 433, endPoint x: 1566, endPoint y: 515, distance: 82.0
click at [1566, 515] on div at bounding box center [1564, 463] width 5 height 295
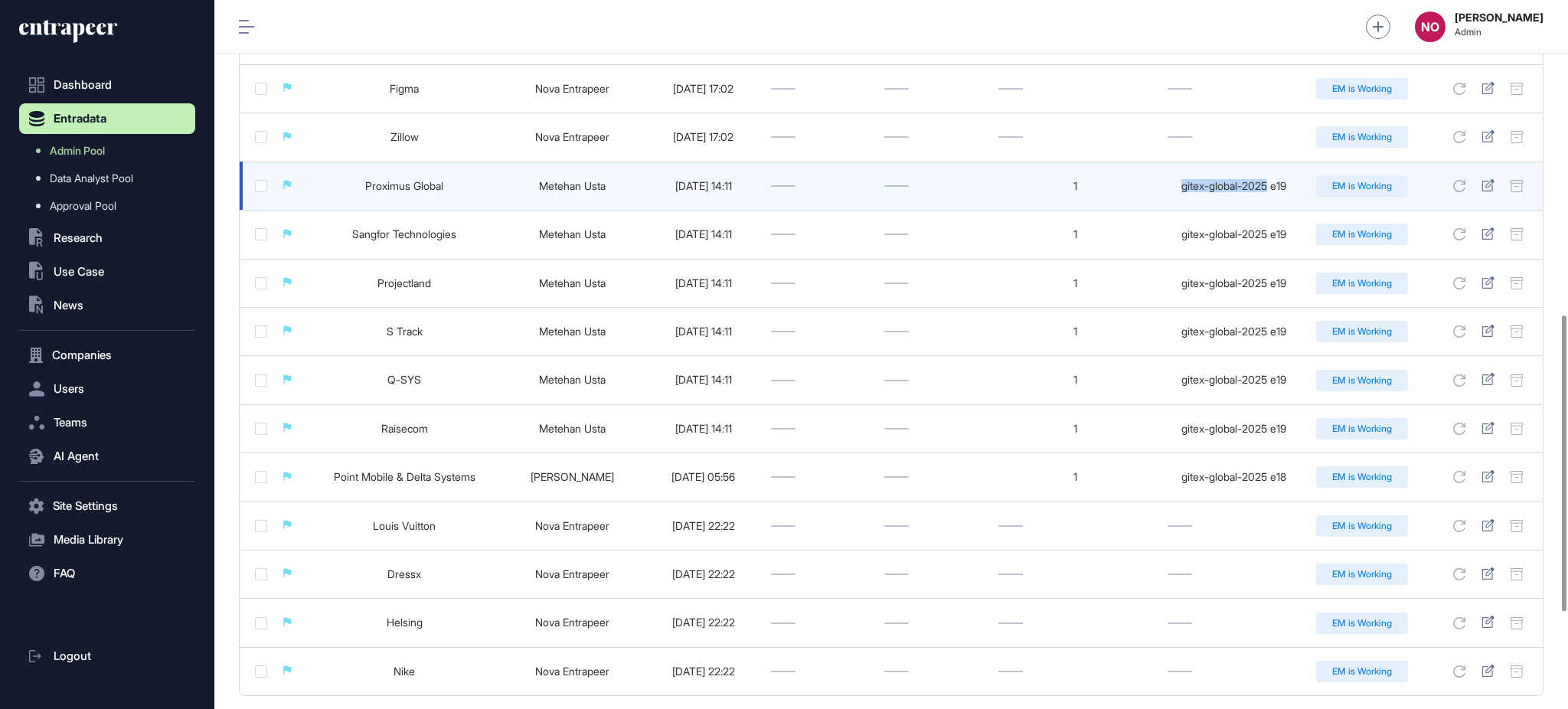
drag, startPoint x: 1176, startPoint y: 193, endPoint x: 1272, endPoint y: 188, distance: 96.1
click at [1272, 188] on div "gitex-global-2025 e19" at bounding box center [1234, 186] width 133 height 12
copy div "gitex-global-2025"
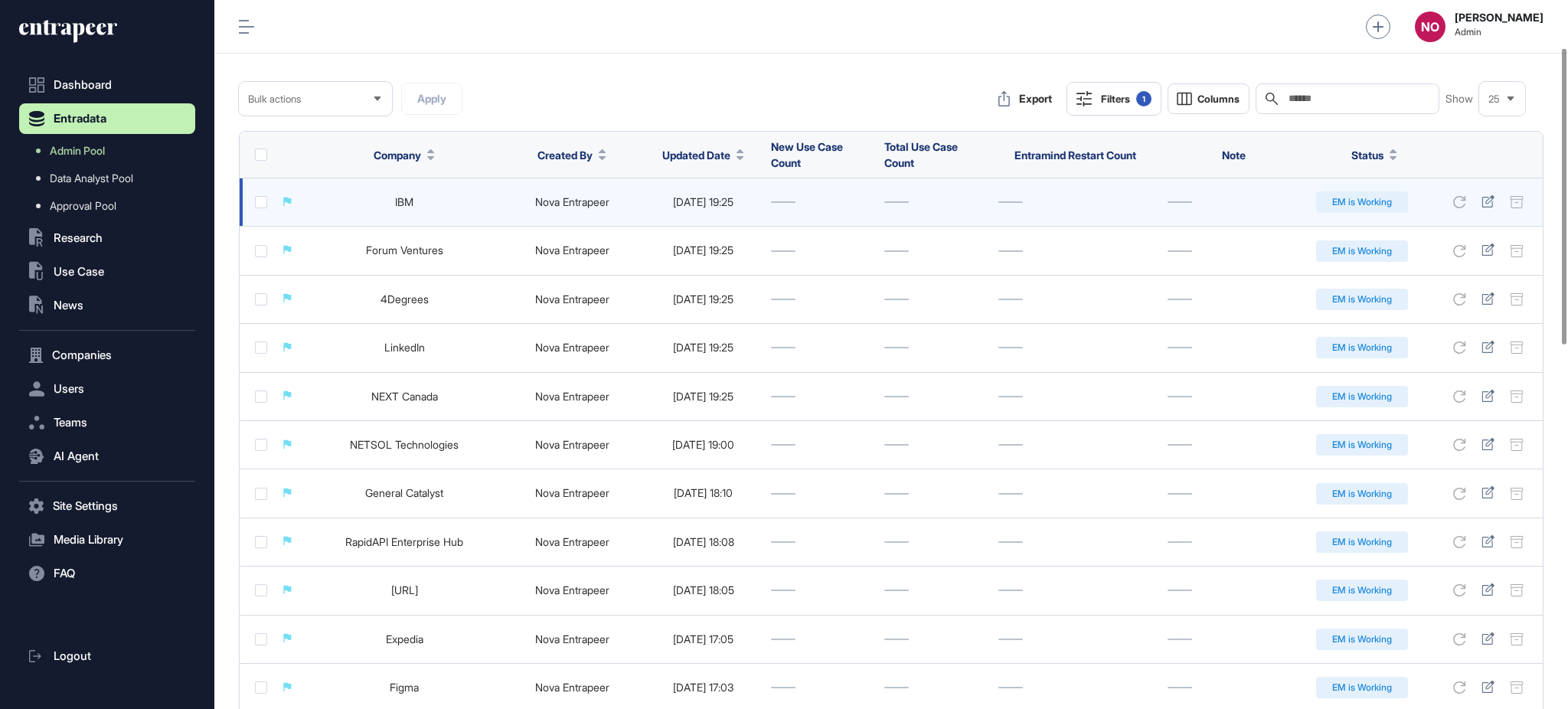
scroll to position [0, 0]
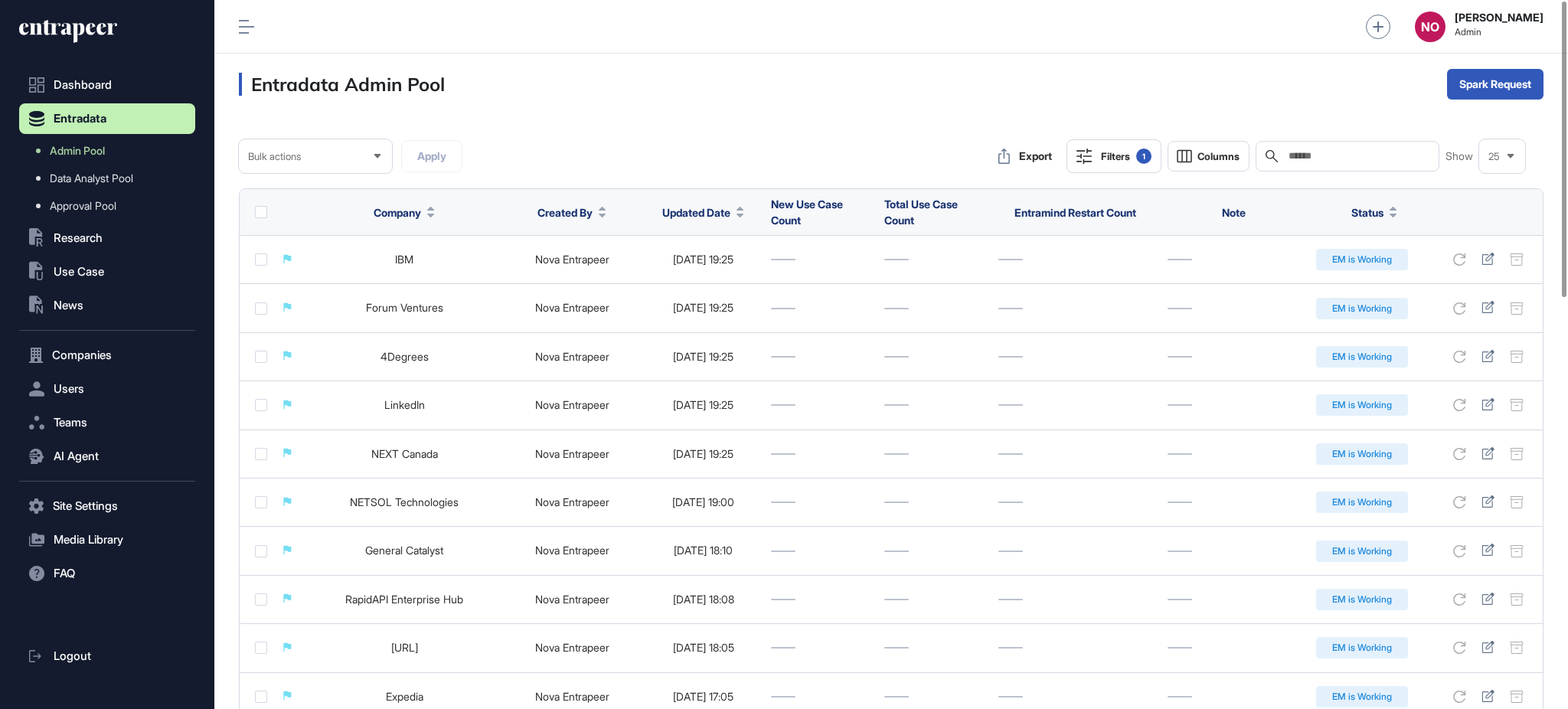
click at [1319, 155] on input "text" at bounding box center [1358, 156] width 142 height 12
paste input "**********"
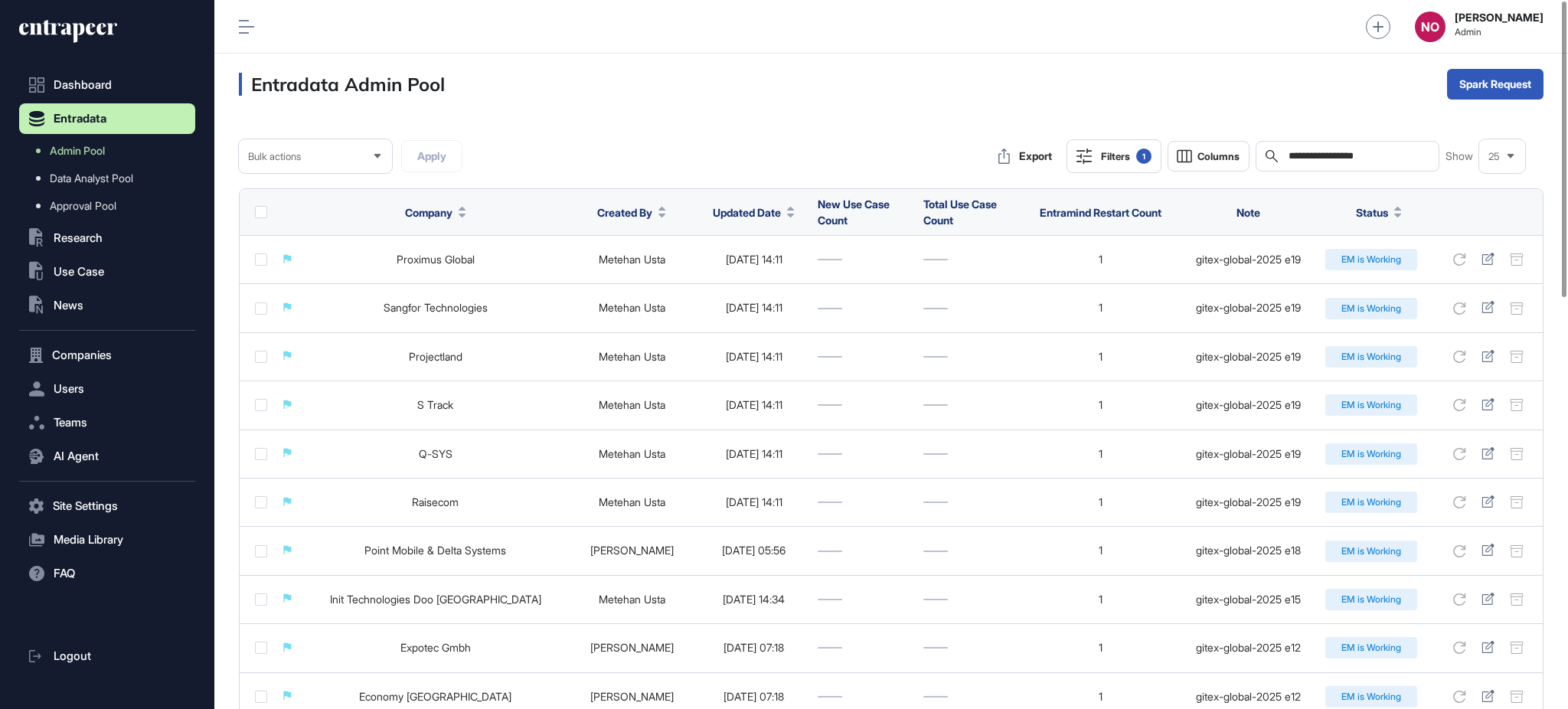
type input "**********"
drag, startPoint x: 1566, startPoint y: 298, endPoint x: 1566, endPoint y: 508, distance: 210.0
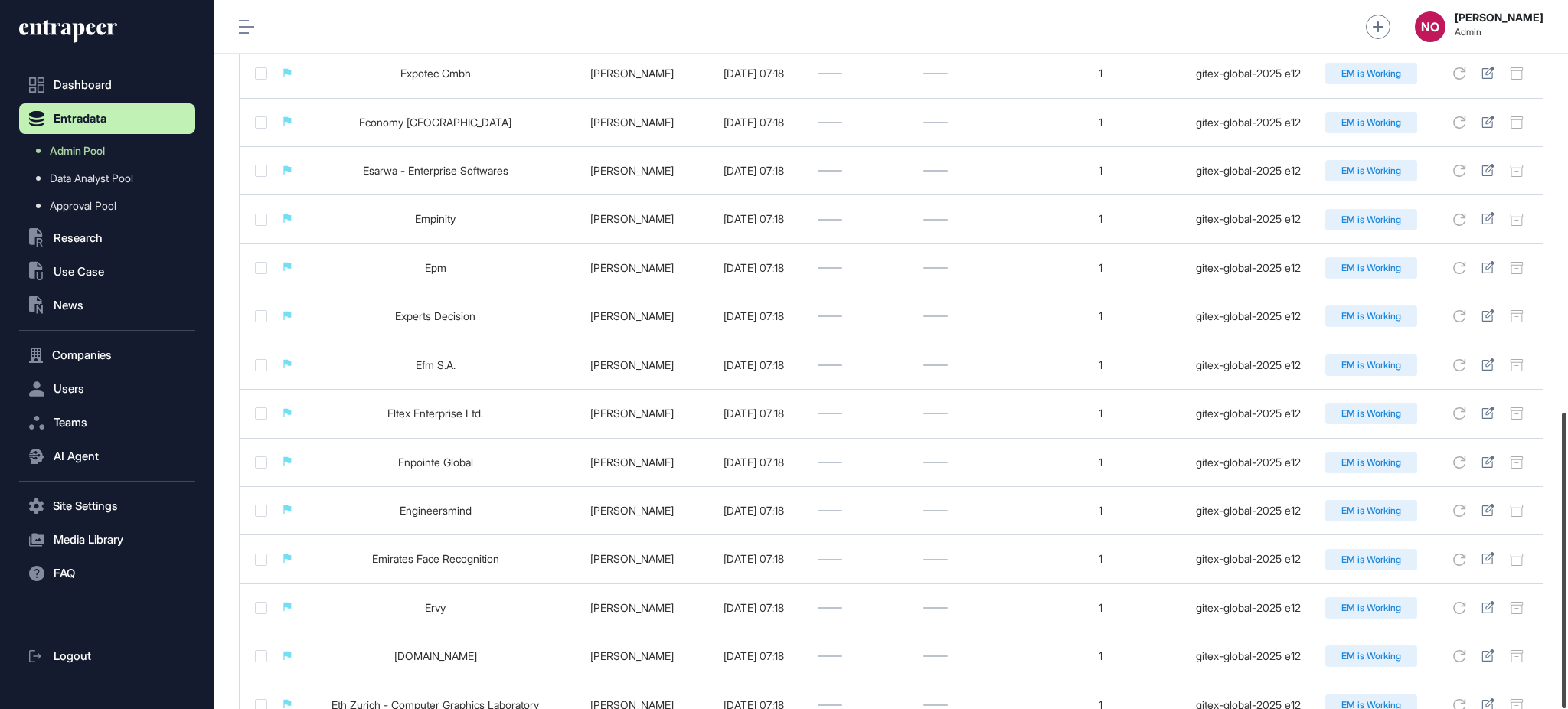
scroll to position [987, 0]
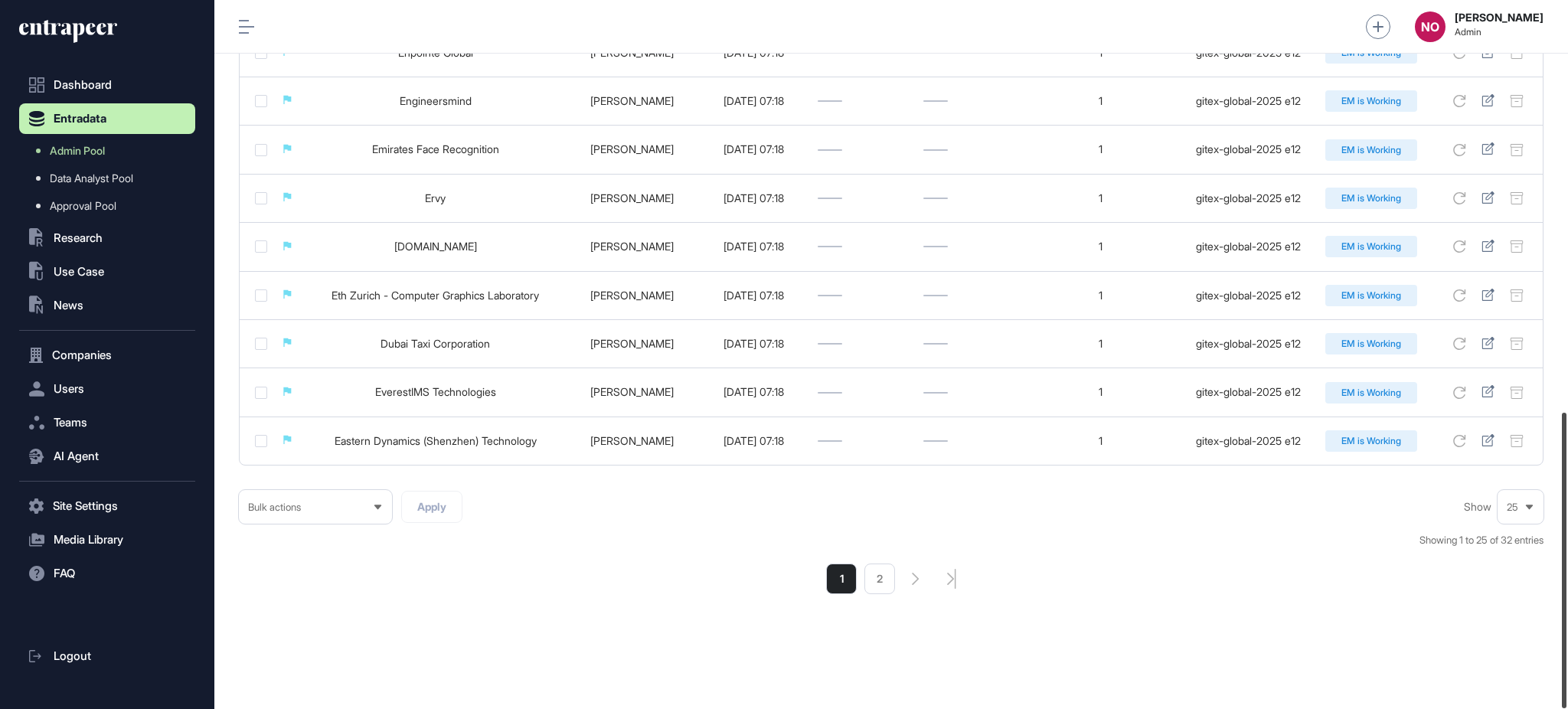
drag, startPoint x: 1566, startPoint y: 208, endPoint x: 1566, endPoint y: 757, distance: 549.0
click at [1566, 708] on html "**********" at bounding box center [784, 415] width 1568 height 832
click at [867, 576] on li "2" at bounding box center [879, 578] width 30 height 30
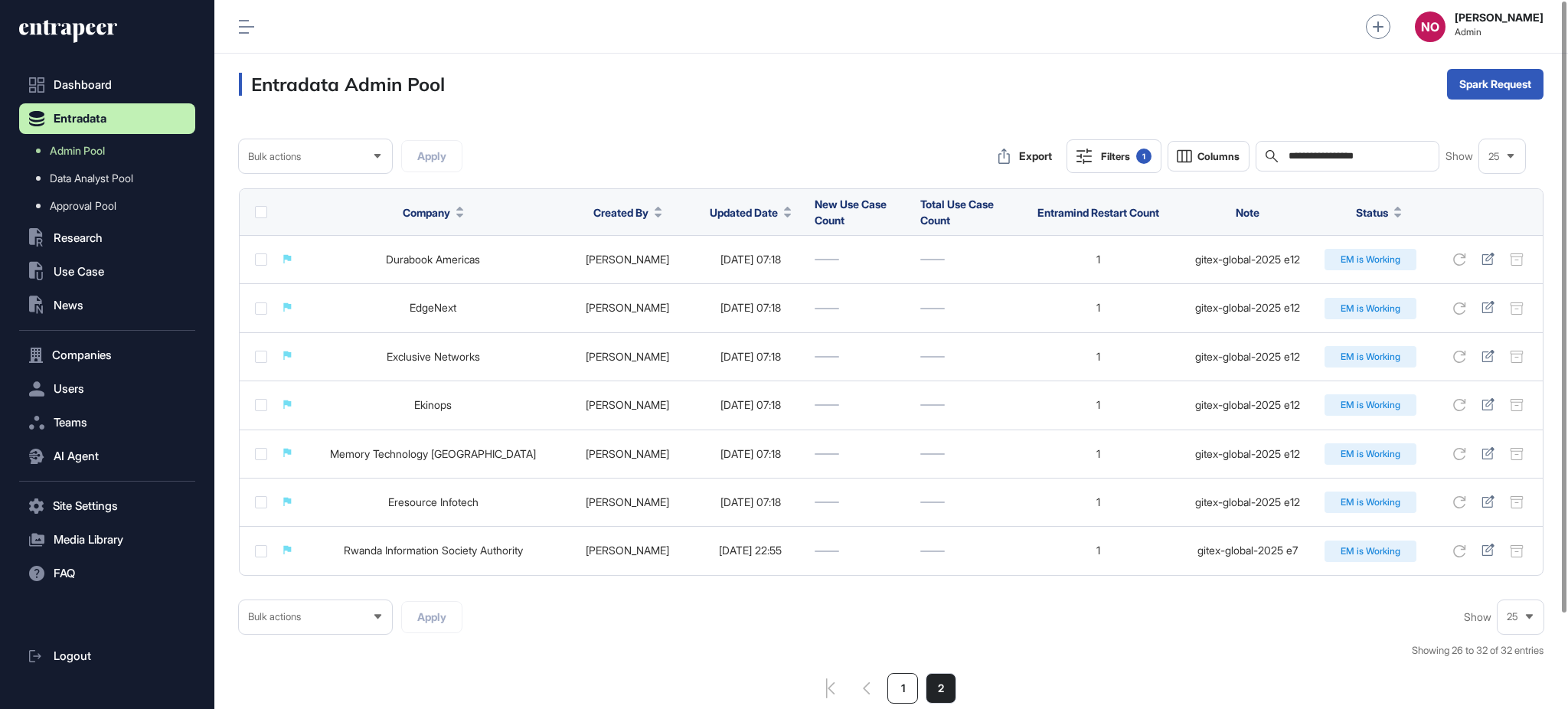
click at [913, 690] on li "1" at bounding box center [902, 688] width 30 height 30
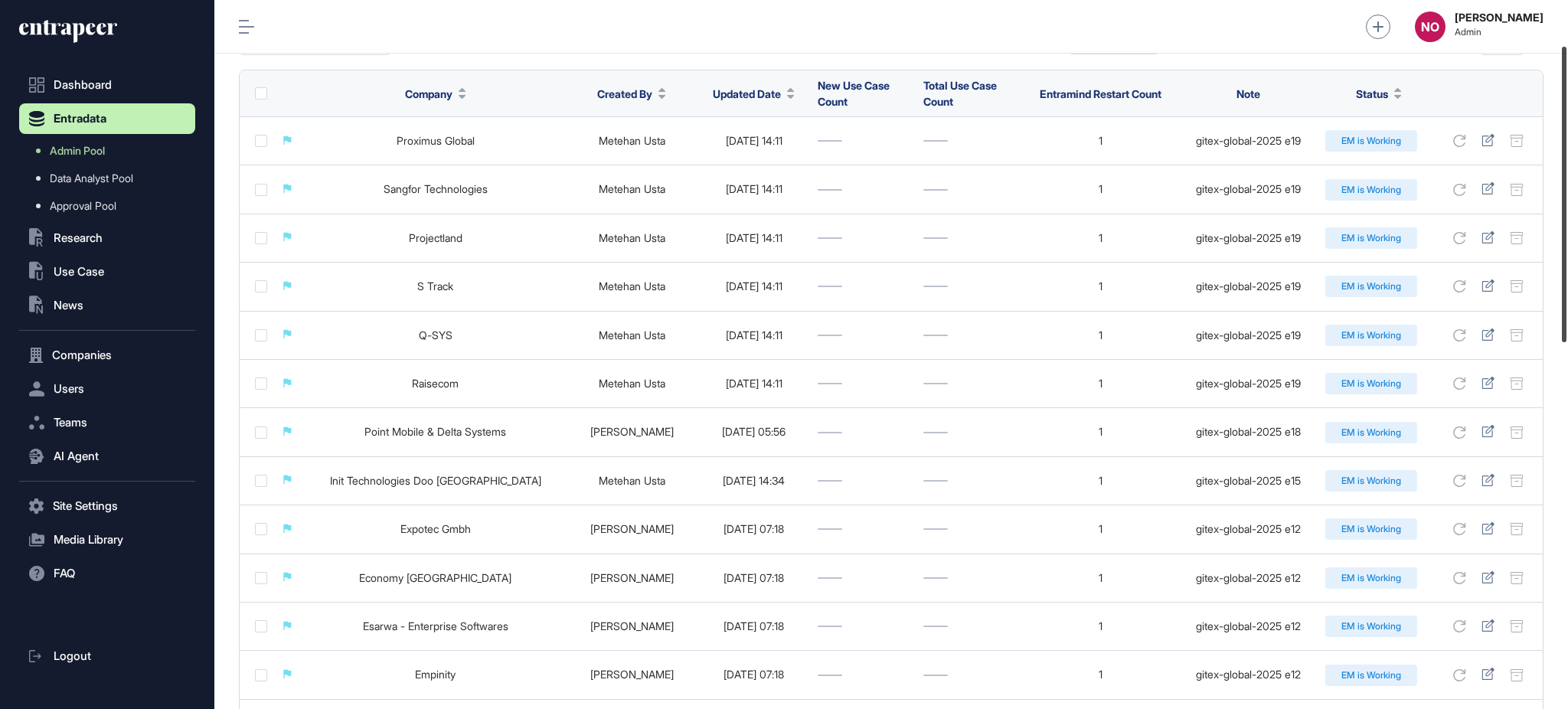
scroll to position [102, 0]
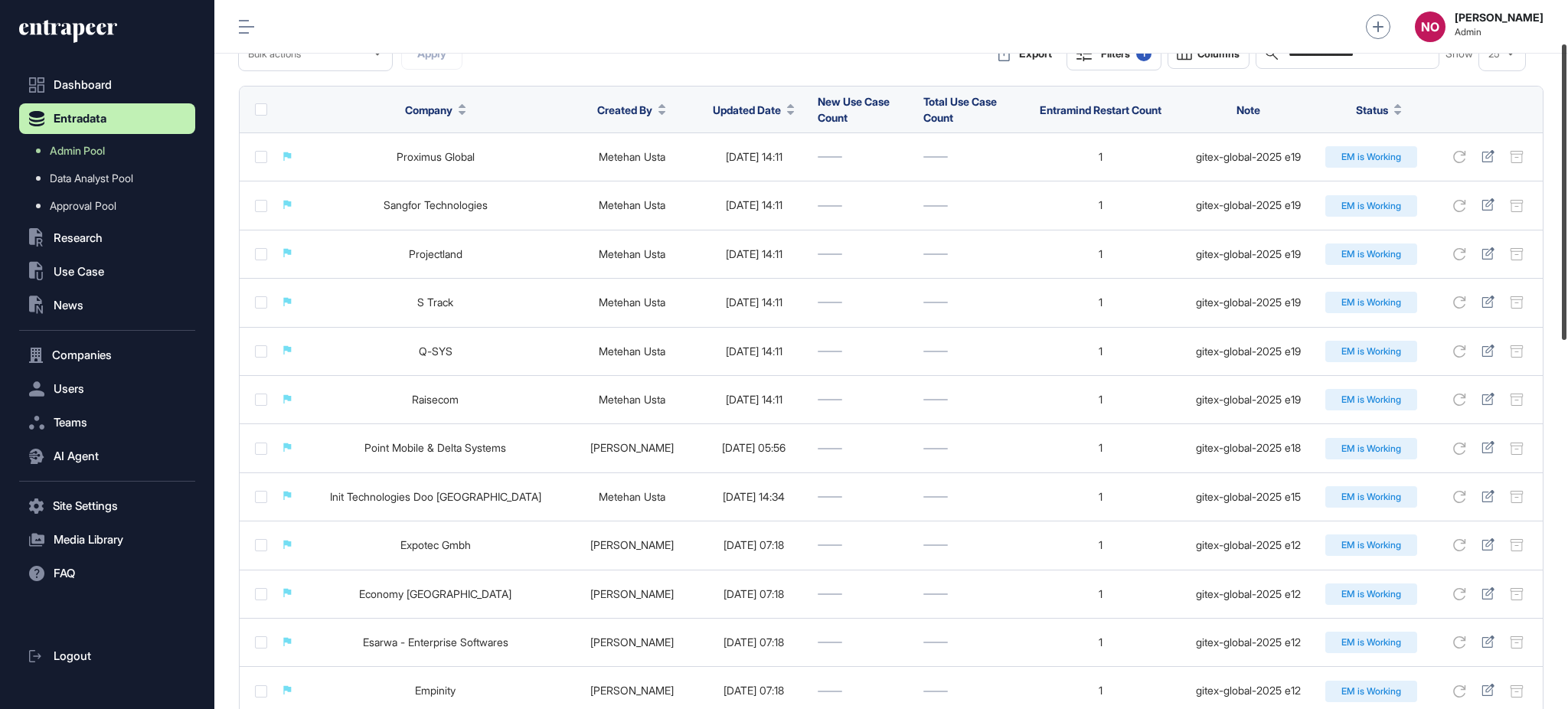
drag, startPoint x: 1566, startPoint y: 274, endPoint x: 1557, endPoint y: 317, distance: 43.9
click at [1561, 317] on div at bounding box center [1564, 191] width 5 height 295
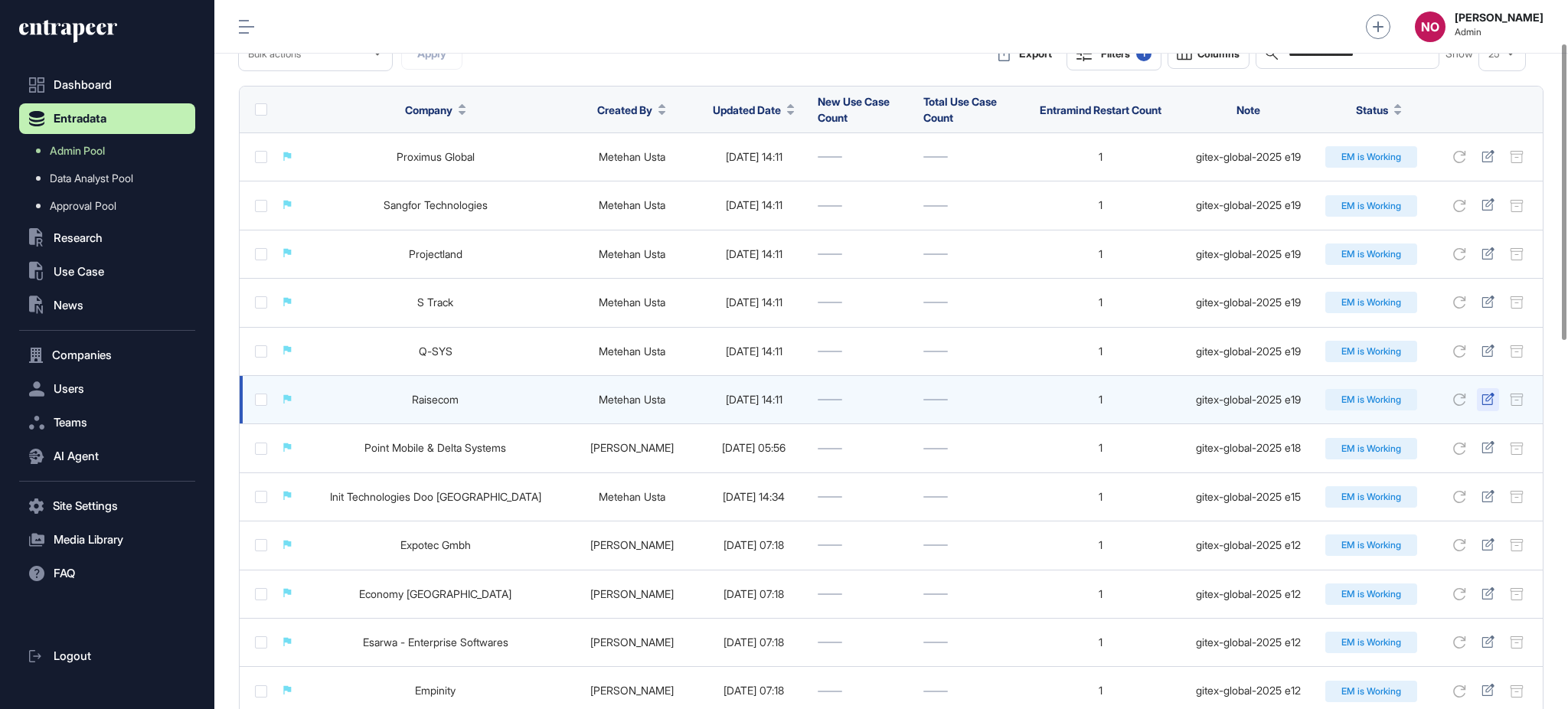
click at [1488, 398] on icon at bounding box center [1488, 398] width 13 height 12
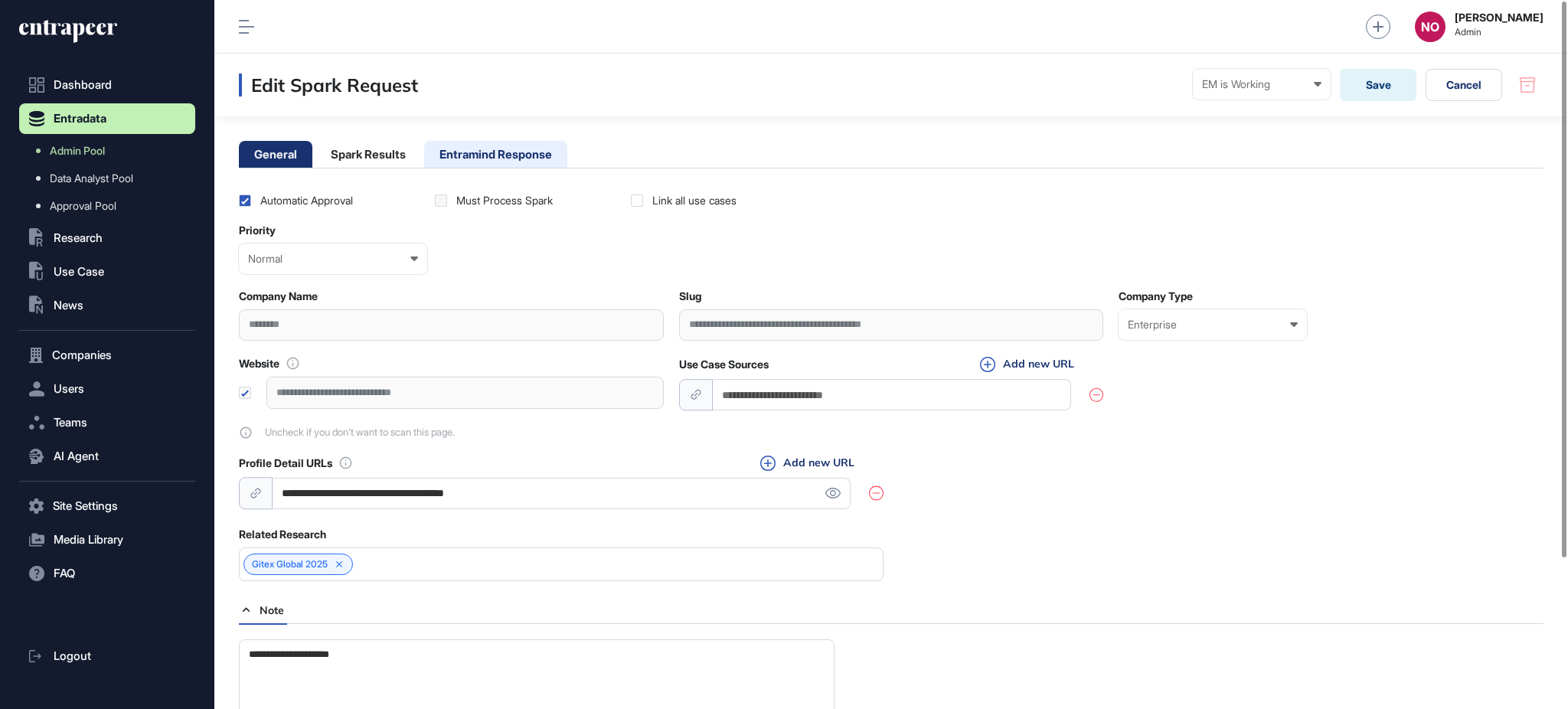
click at [478, 147] on li "Entramind Response" at bounding box center [495, 154] width 143 height 27
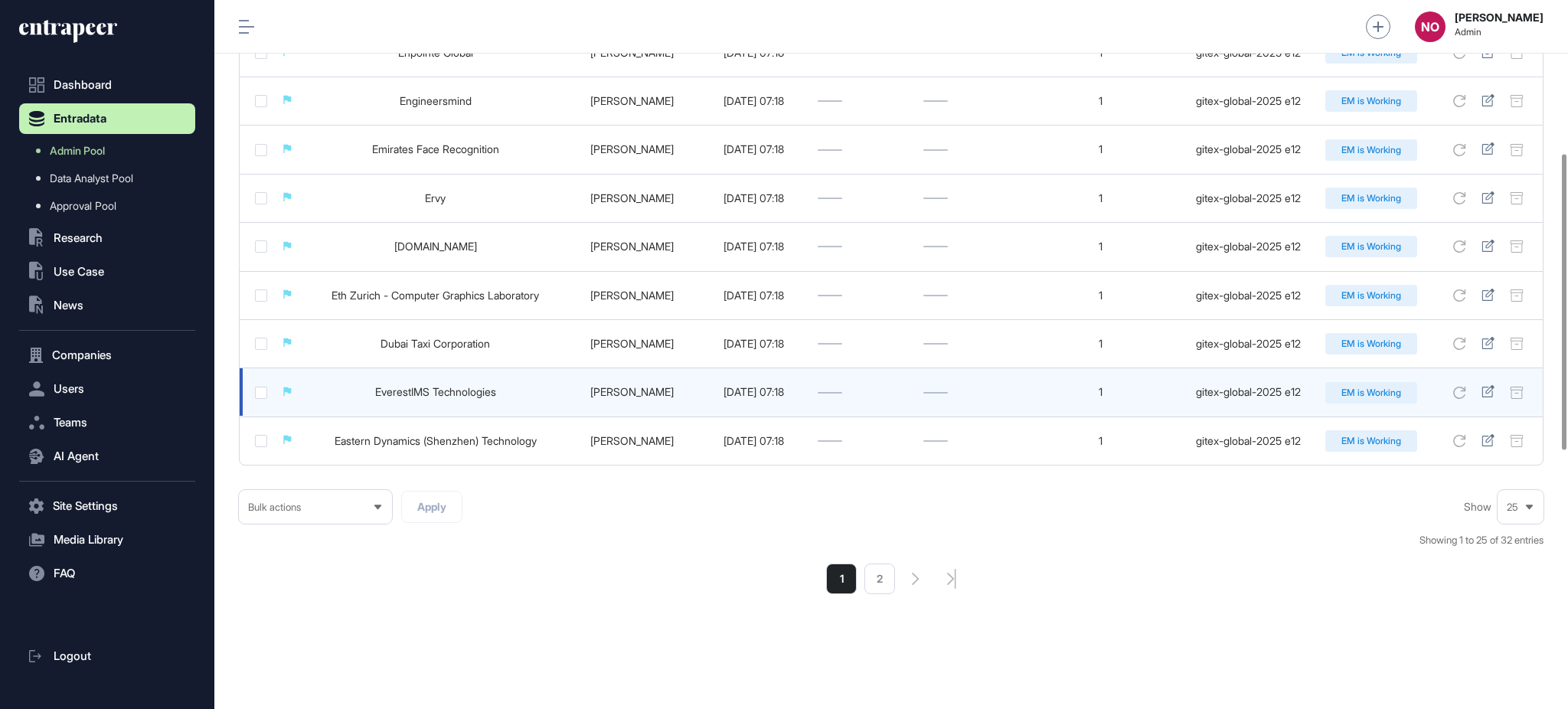
scroll to position [366, 0]
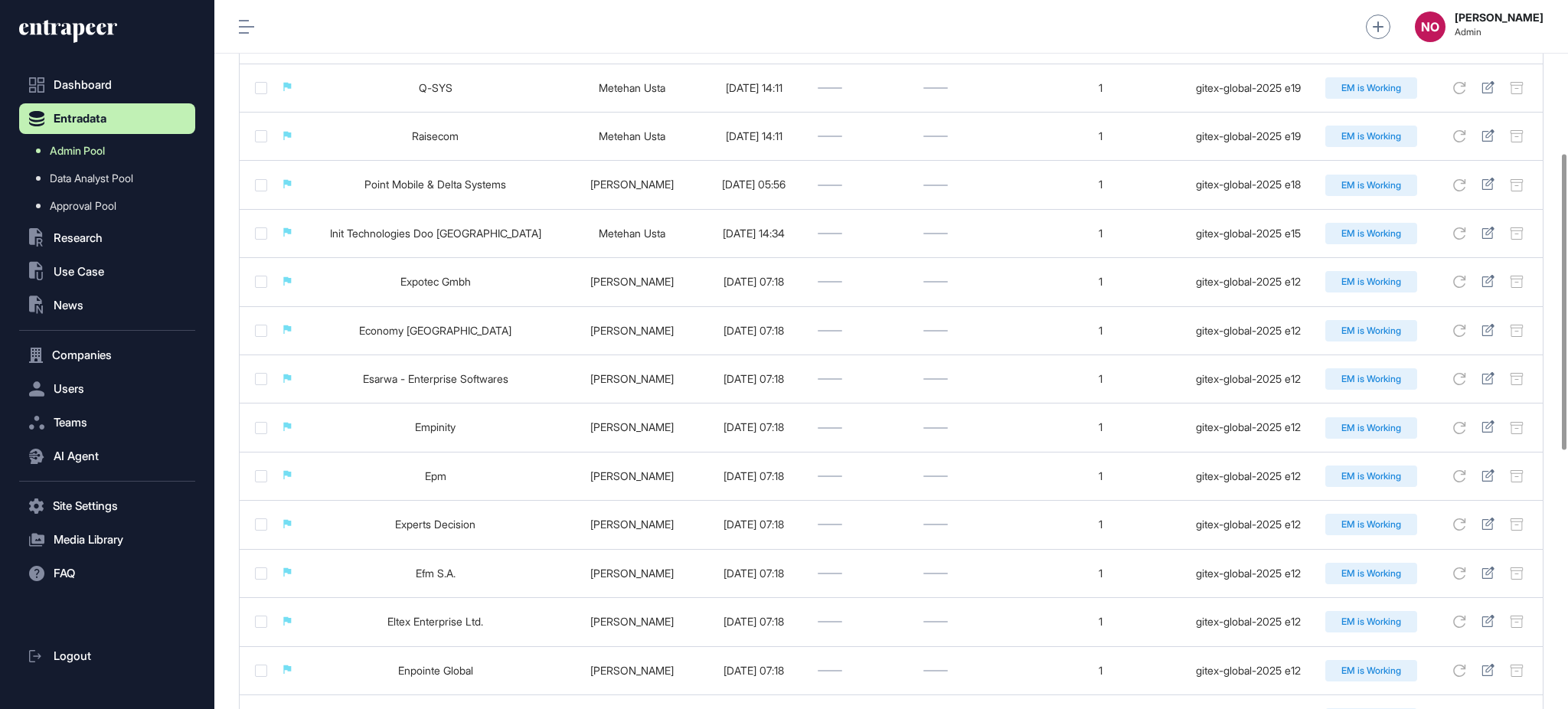
click at [124, 146] on link "Admin Pool" at bounding box center [111, 151] width 168 height 28
